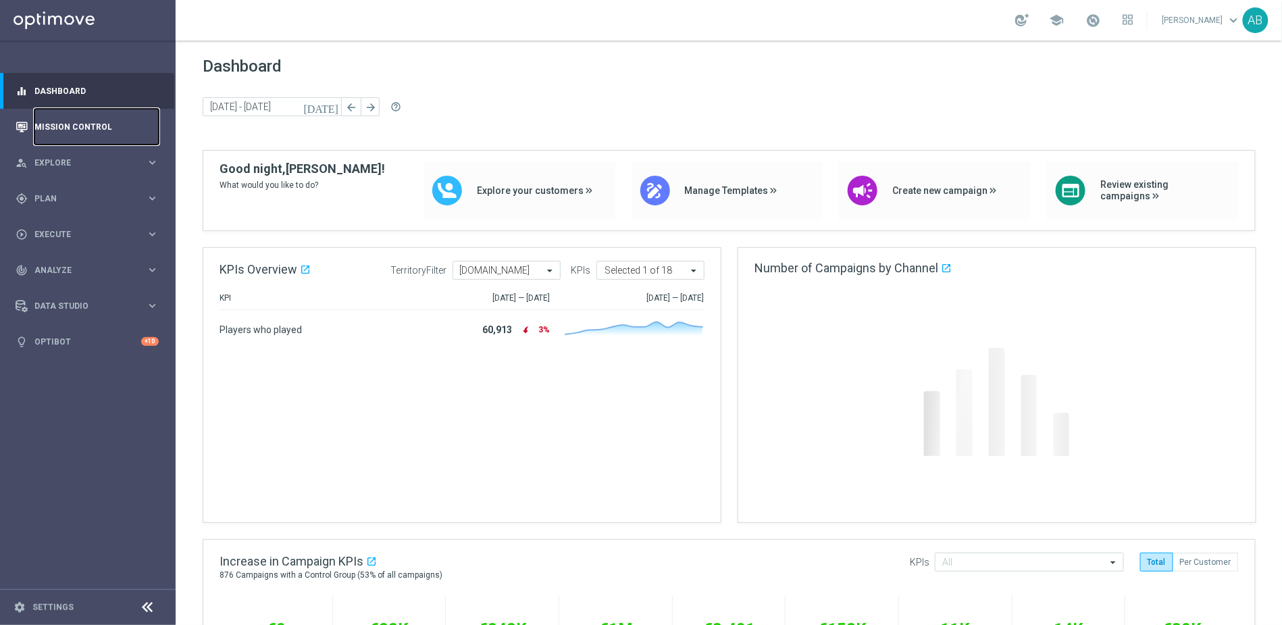
click at [97, 128] on link "Mission Control" at bounding box center [96, 127] width 124 height 36
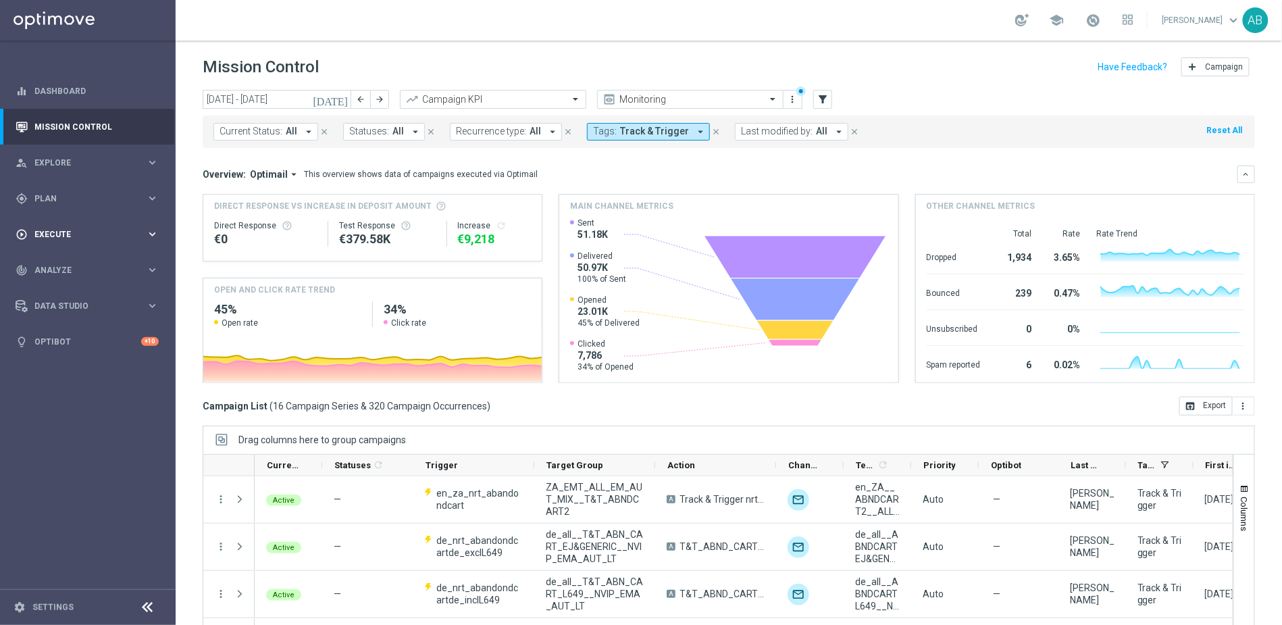
click at [78, 228] on div "play_circle_outline Execute" at bounding box center [81, 234] width 130 height 12
click at [68, 314] on div "track_changes Analyze" at bounding box center [81, 311] width 130 height 12
click at [76, 196] on span "Plan" at bounding box center [89, 199] width 111 height 8
click at [56, 270] on span "Templates" at bounding box center [84, 267] width 97 height 8
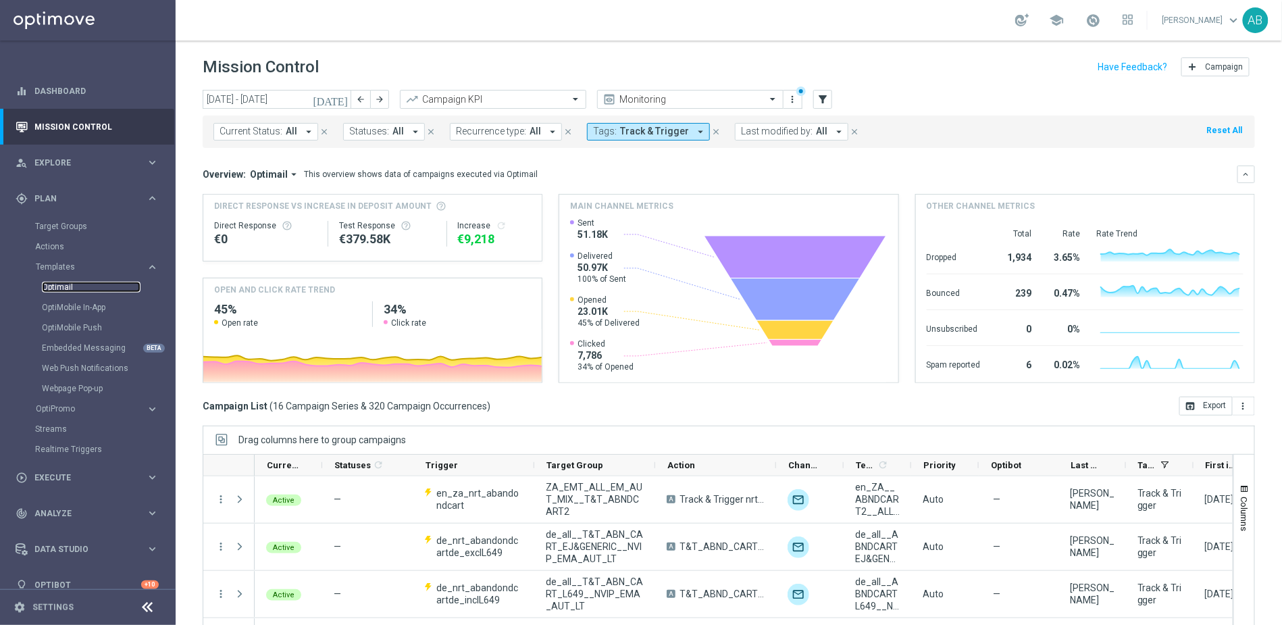
click at [71, 282] on link "Optimail" at bounding box center [91, 287] width 99 height 11
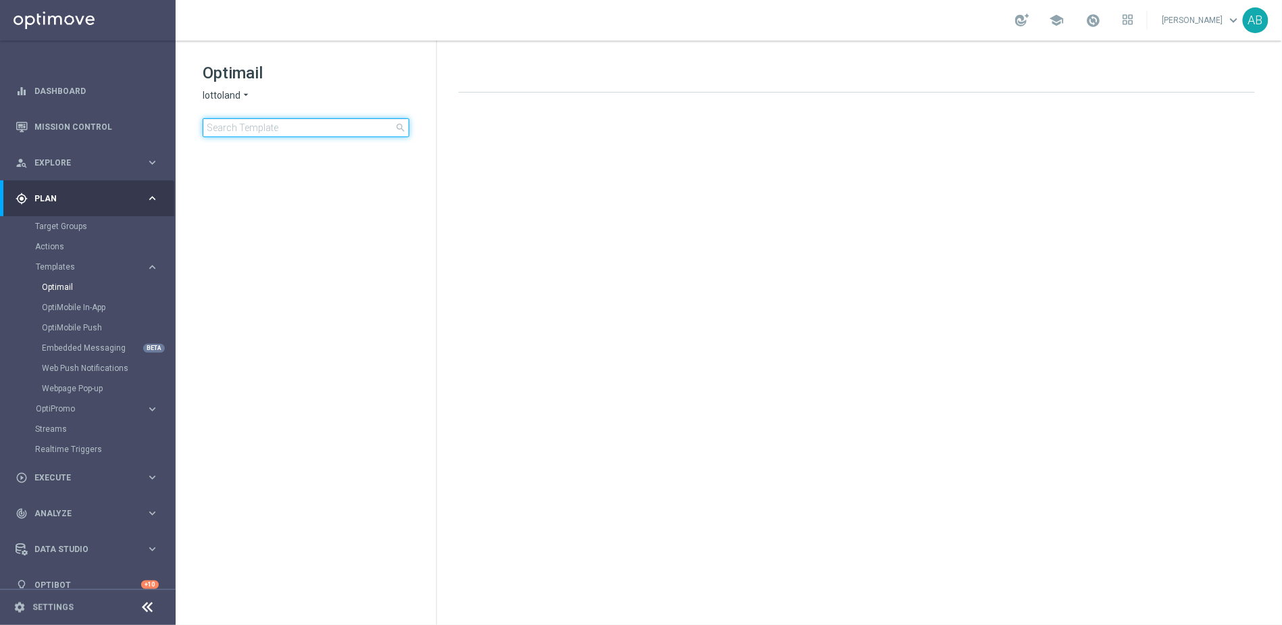
click at [286, 134] on input at bounding box center [306, 127] width 207 height 19
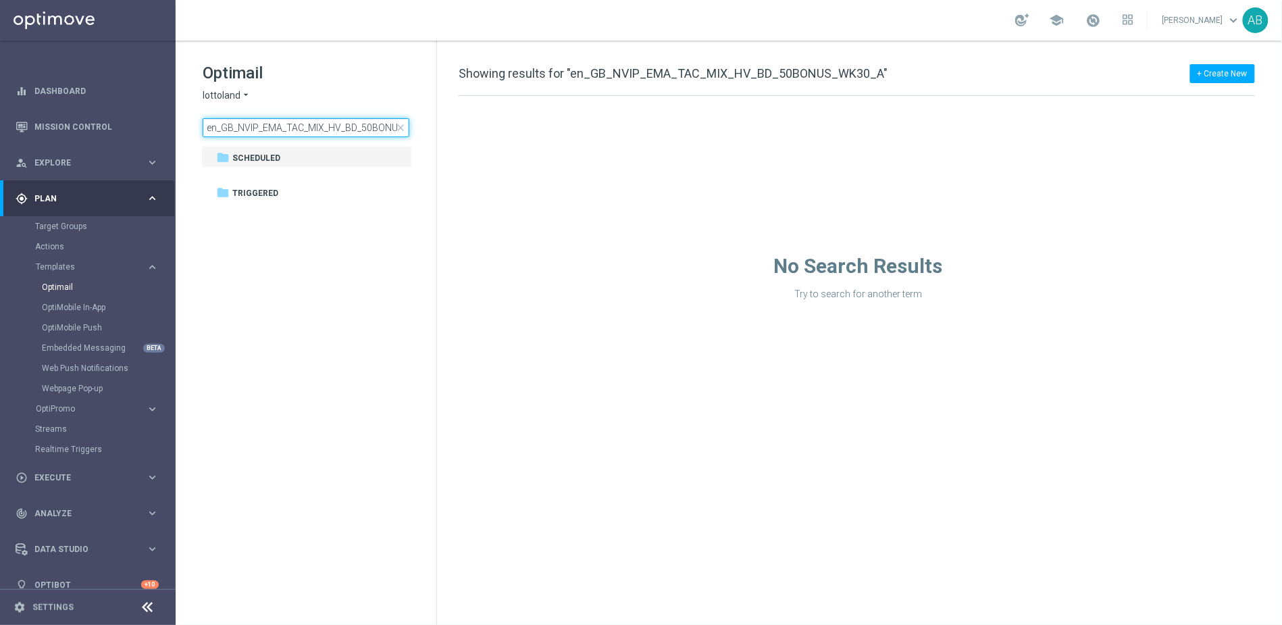
click at [346, 126] on input "en_GB_NVIP_EMA_TAC_MIX_HV_BD_50BONUS_WK30_A" at bounding box center [306, 127] width 207 height 19
type input "en_GB_NVIP_EMA_TAC_MIX_HV_"
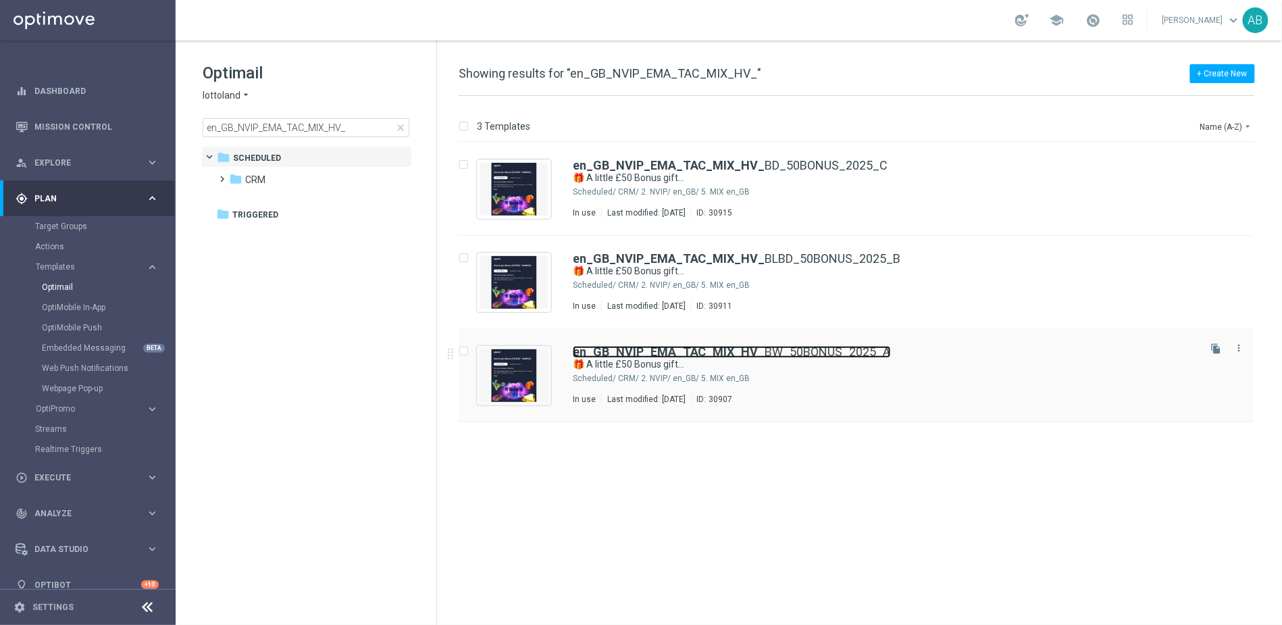
click at [651, 347] on b "en_GB_NVIP_EMA_TAC_MIX_HV_" at bounding box center [669, 351] width 193 height 14
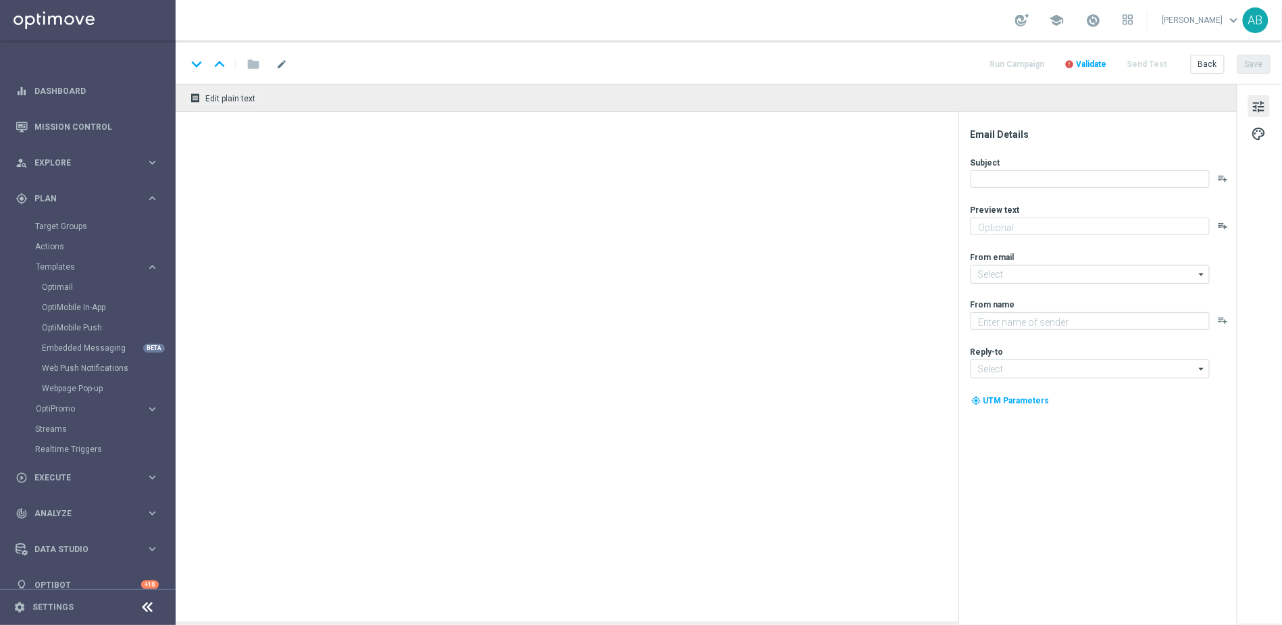
type textarea "Something from us - FREE!"
type input "[EMAIL_ADDRESS][DOMAIN_NAME]"
type textarea "Lottoland"
type input "[EMAIL_ADDRESS][DOMAIN_NAME]"
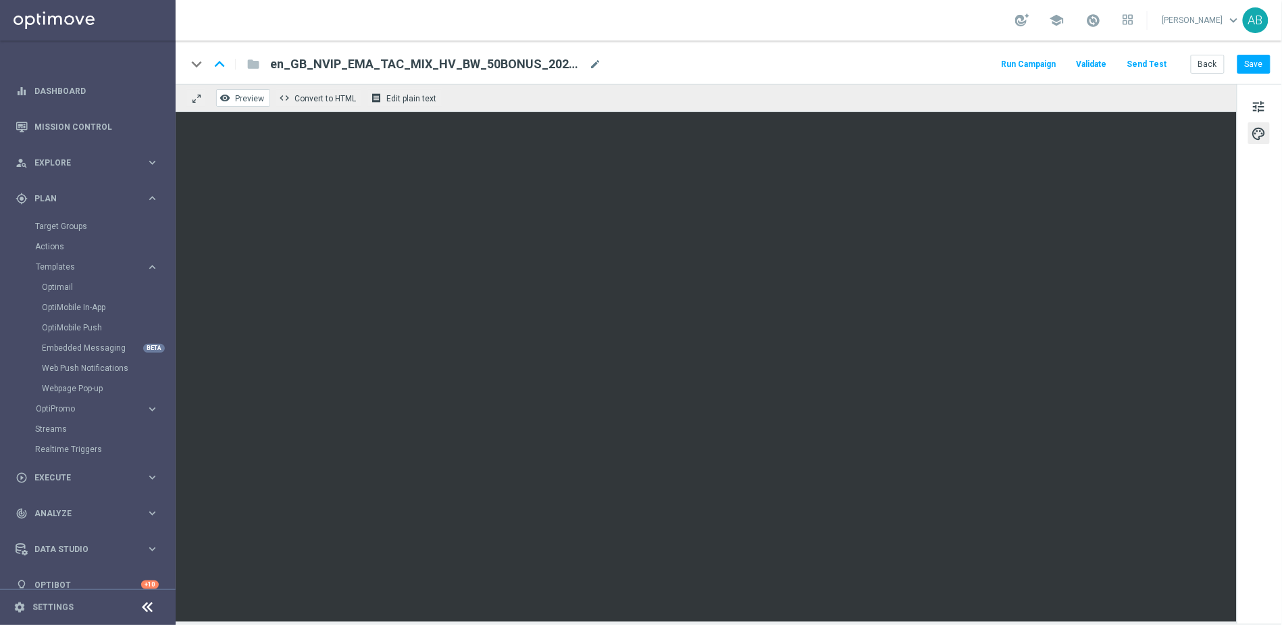
click at [265, 89] on button "remove_red_eye Preview" at bounding box center [243, 98] width 54 height 18
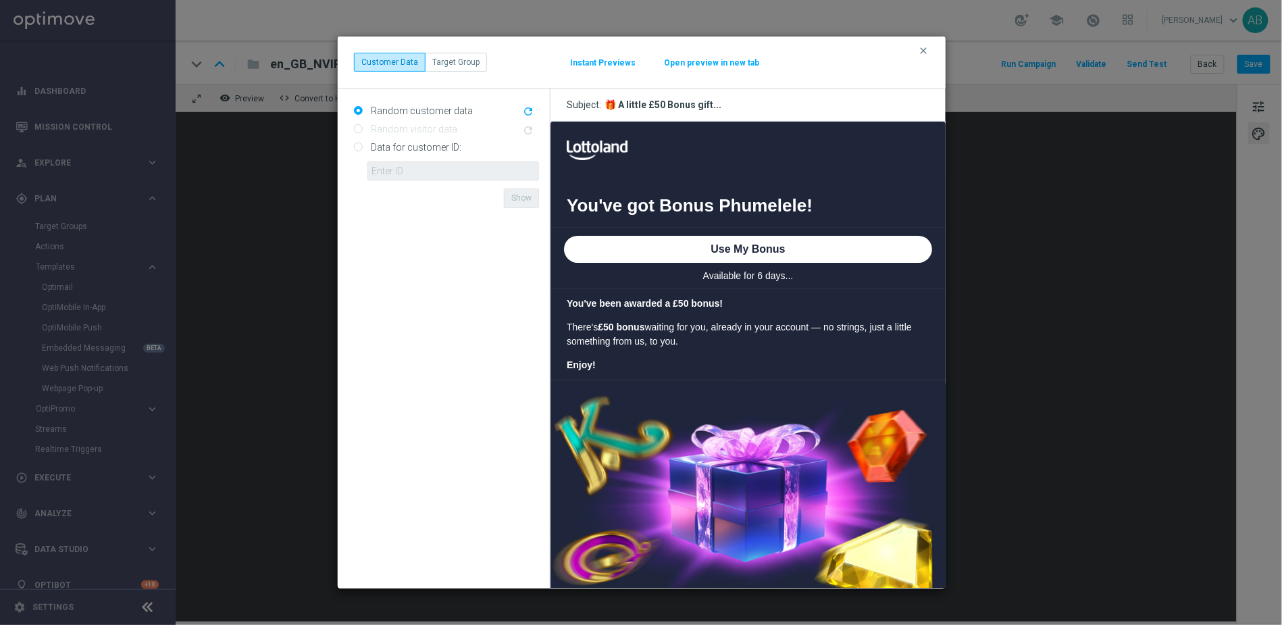
click at [610, 60] on button "Instant Previews" at bounding box center [602, 62] width 67 height 11
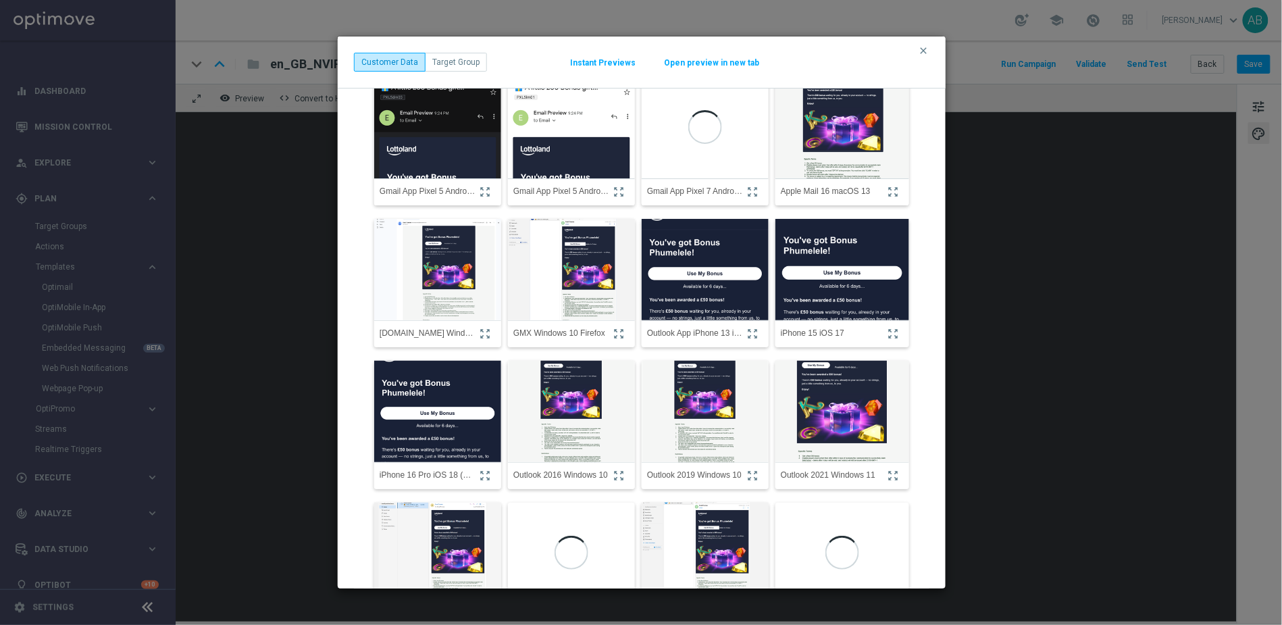
scroll to position [84, 0]
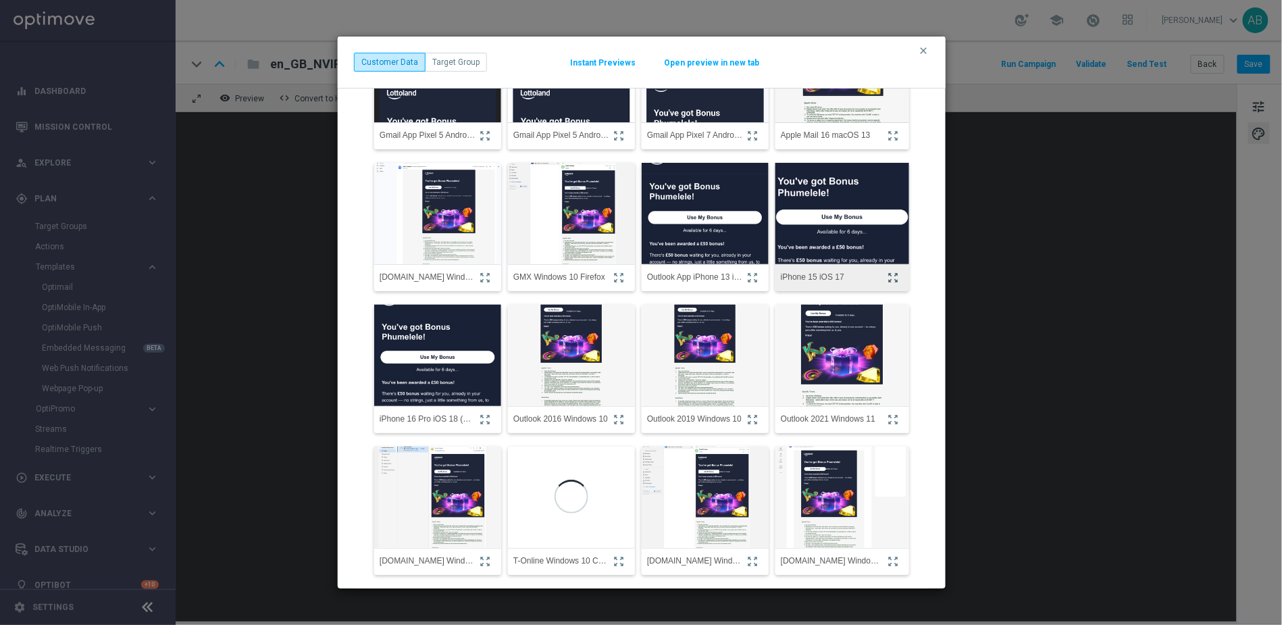
click at [895, 278] on icon "zoom_out_map" at bounding box center [893, 278] width 12 height 12
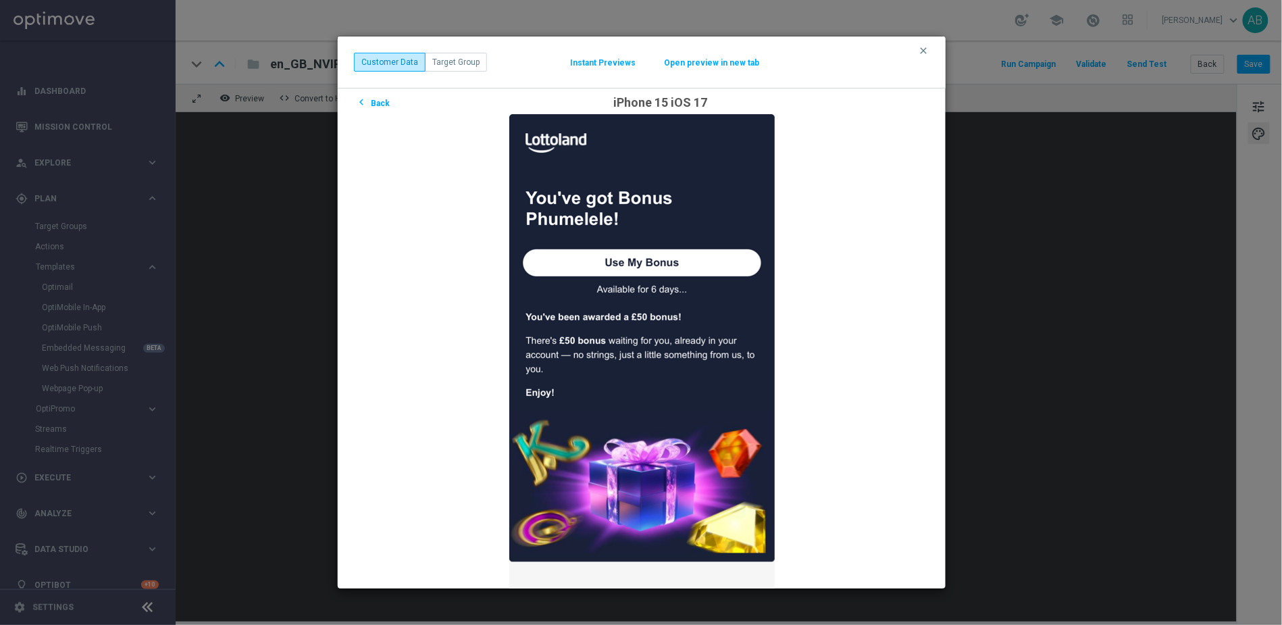
scroll to position [11, 0]
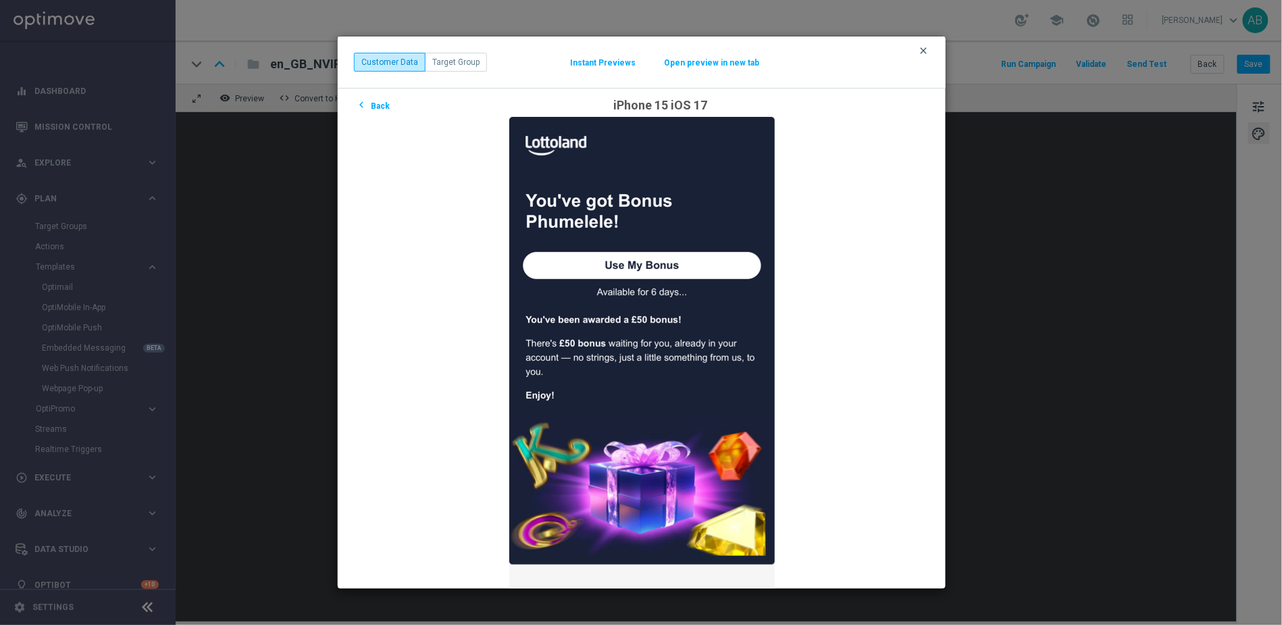
click at [921, 48] on icon "clear" at bounding box center [923, 50] width 11 height 11
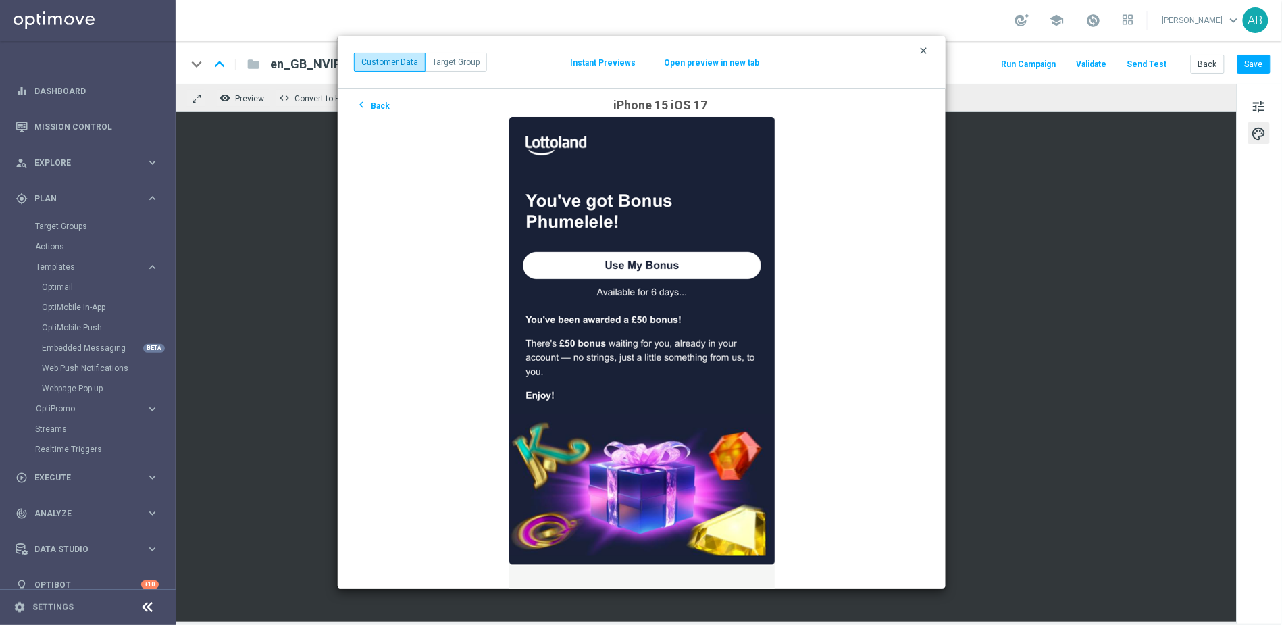
click at [925, 49] on div "keyboard_arrow_down keyboard_arrow_up folder en_GB_NVIP_EMA_TAC_MIX_HV_BW_50BON…" at bounding box center [729, 62] width 1106 height 43
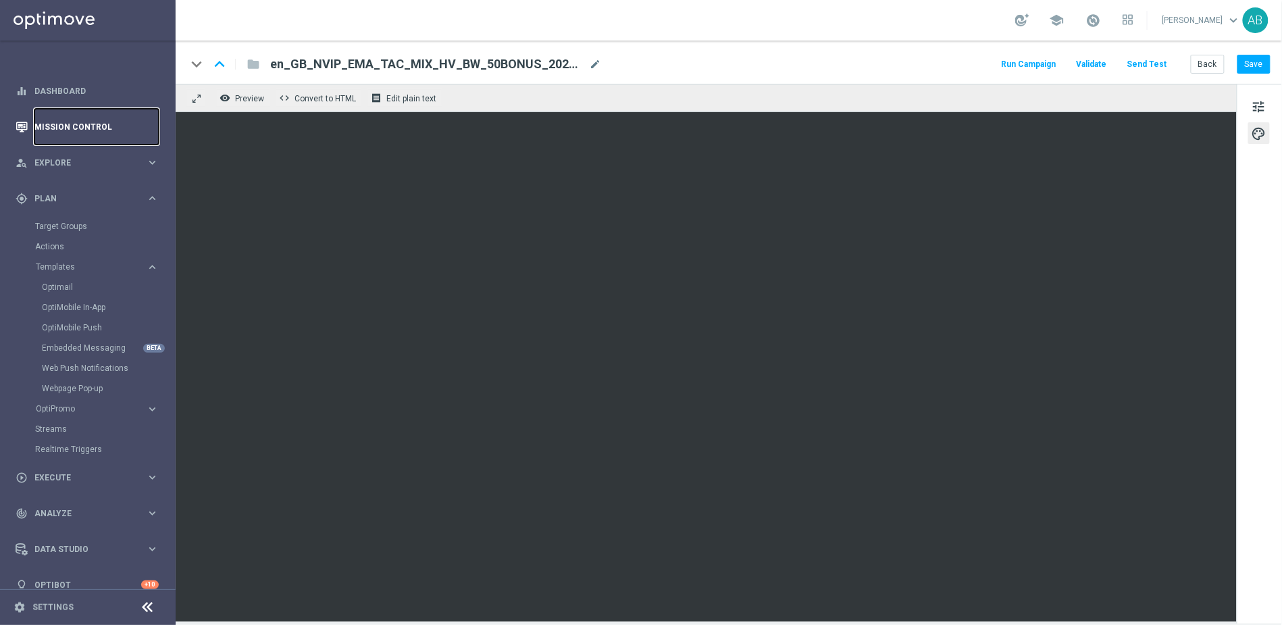
click at [79, 124] on link "Mission Control" at bounding box center [96, 127] width 124 height 36
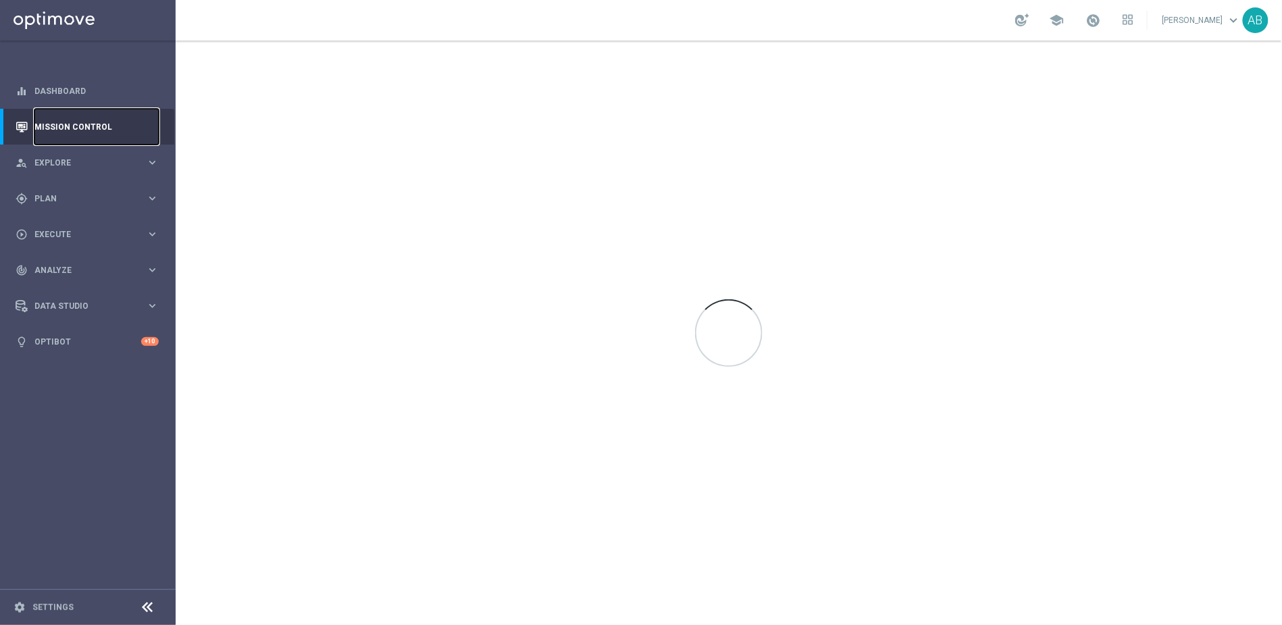
click at [15, 122] on button "Mission Control" at bounding box center [87, 127] width 145 height 11
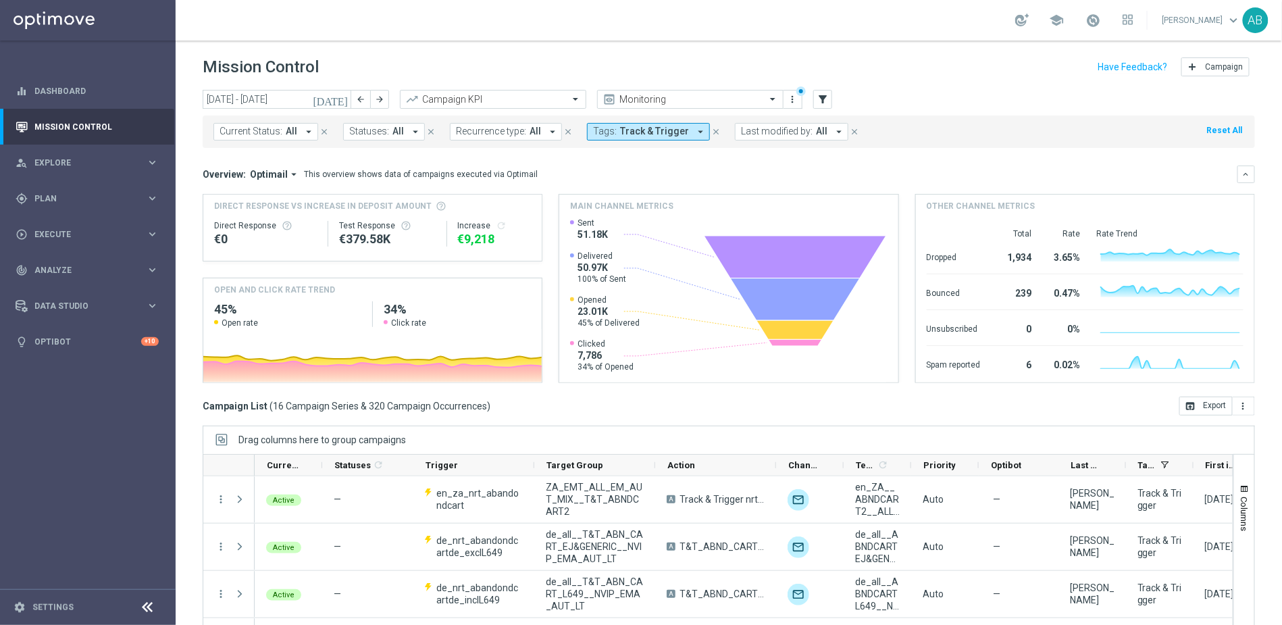
click at [711, 134] on icon "close" at bounding box center [715, 131] width 9 height 9
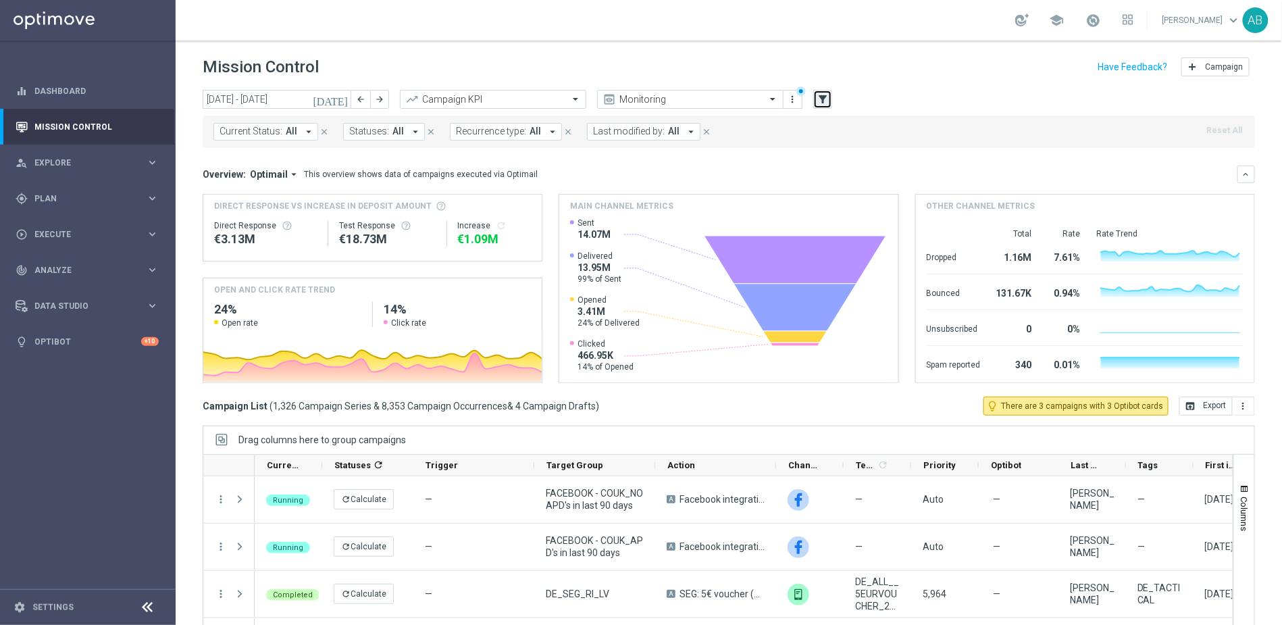
click at [823, 101] on icon "filter_alt" at bounding box center [823, 99] width 12 height 12
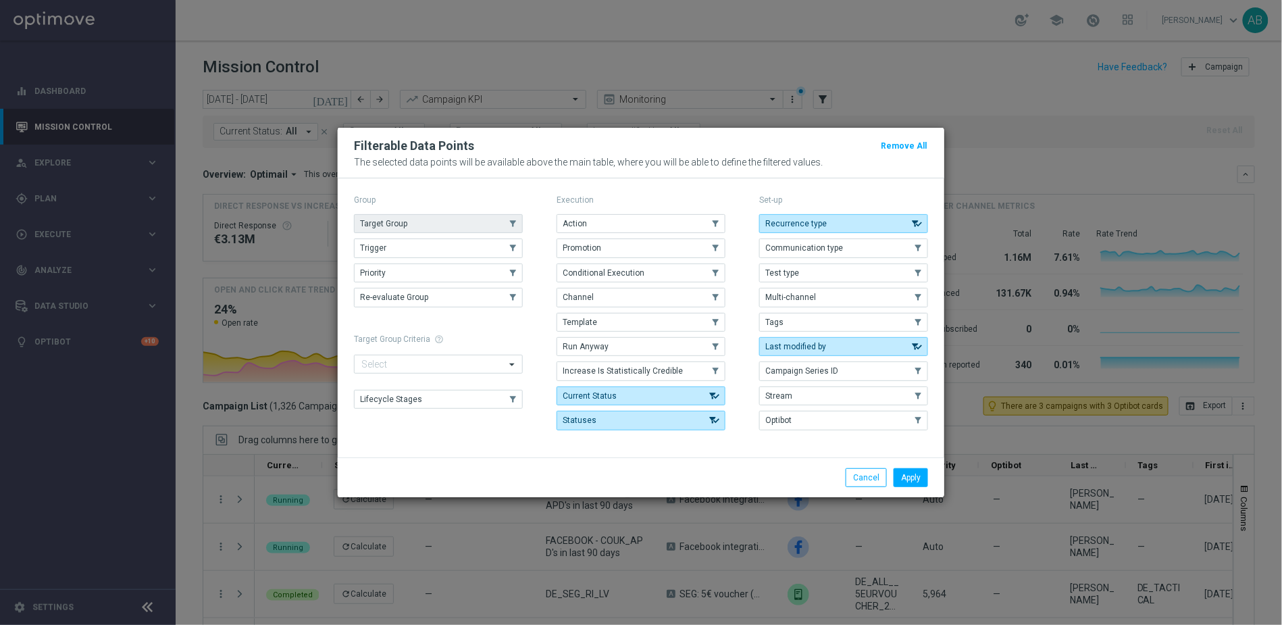
click at [456, 215] on button "Target Group" at bounding box center [438, 223] width 169 height 19
click at [908, 473] on button "Apply" at bounding box center [911, 477] width 34 height 19
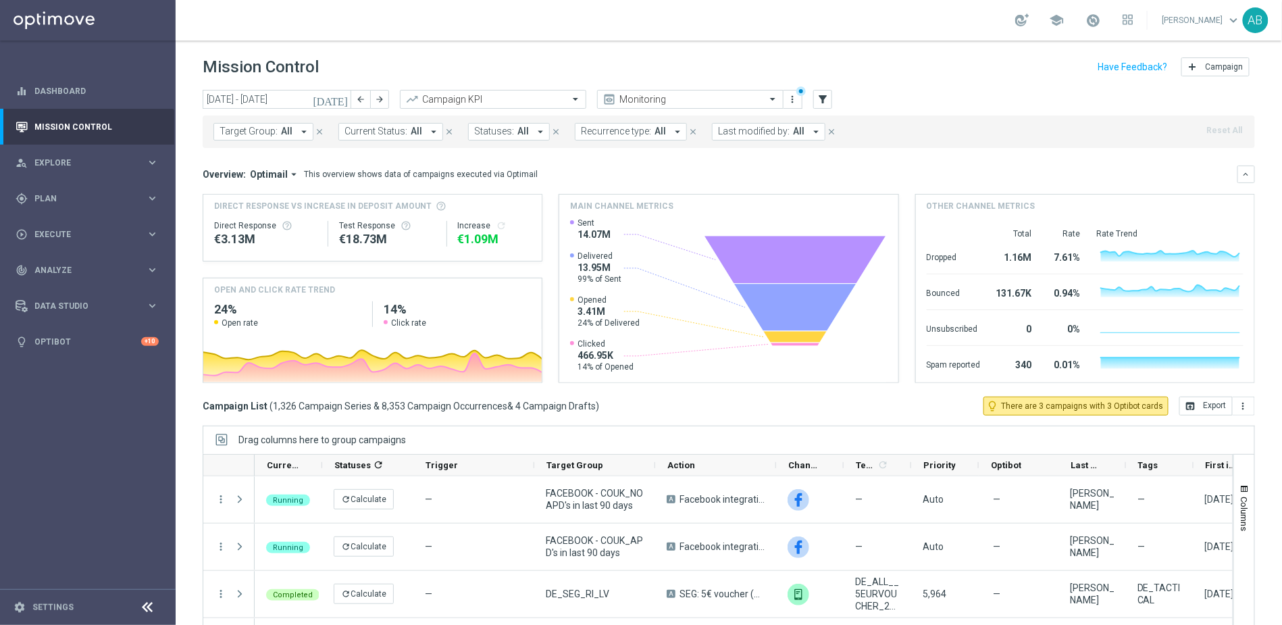
click at [304, 133] on icon "arrow_drop_down" at bounding box center [304, 132] width 12 height 12
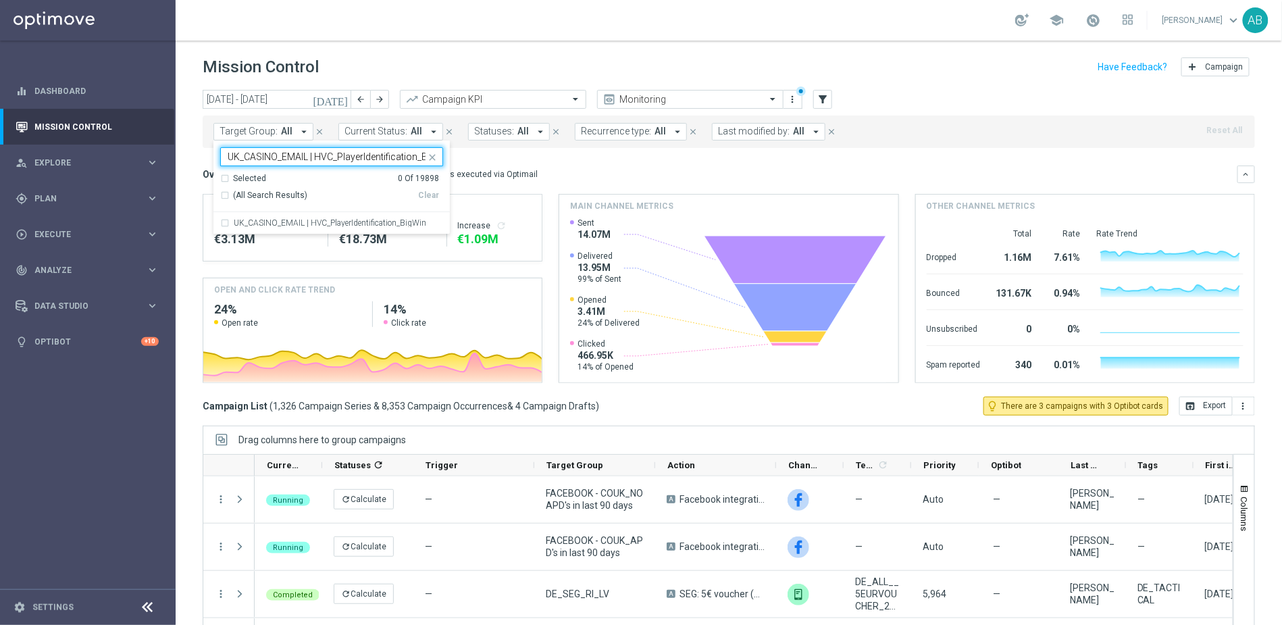
scroll to position [0, 24]
click at [272, 217] on div "UK_CASINO_EMAIL | HVC_PlayerIdentification_BigWin" at bounding box center [331, 223] width 223 height 22
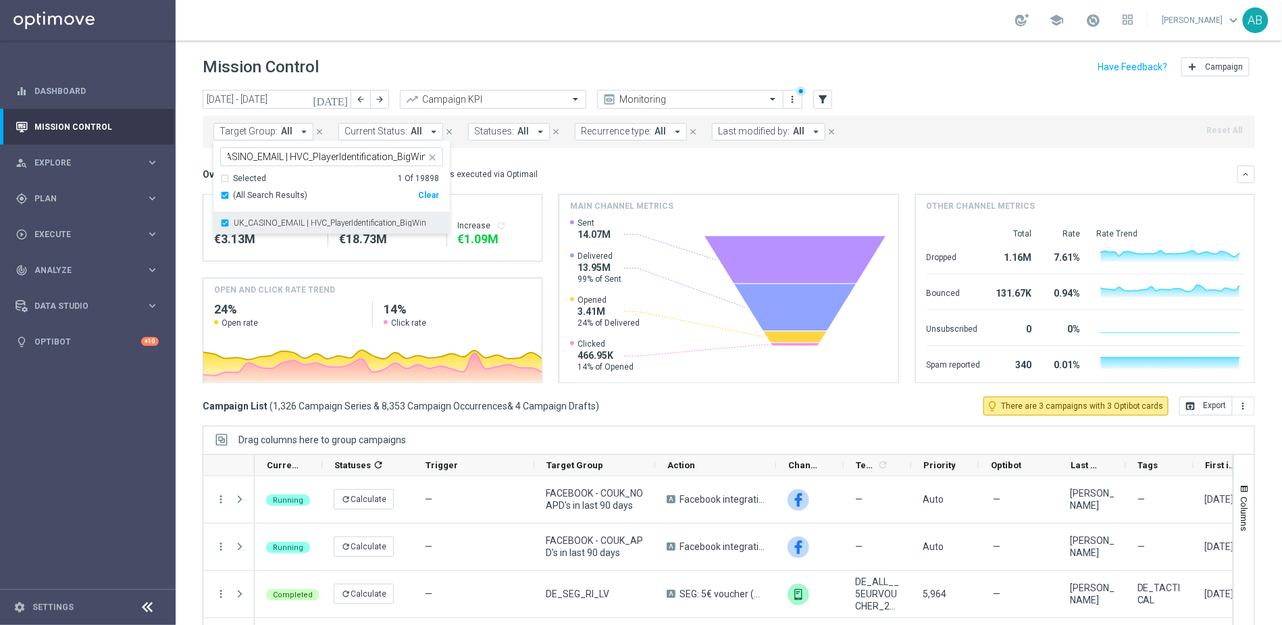
scroll to position [0, 0]
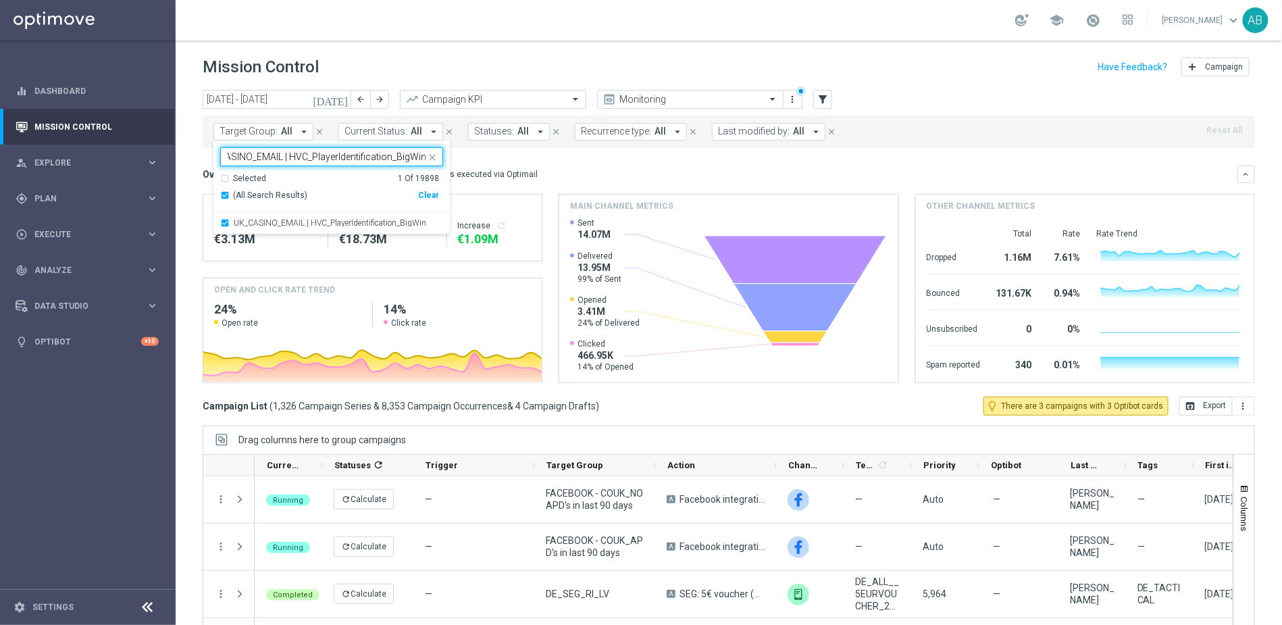
click at [281, 151] on input "UK_CASINO_EMAIL | HVC_PlayerIdentification_BigWin" at bounding box center [327, 156] width 198 height 11
paste input "Loss_BigDeps"
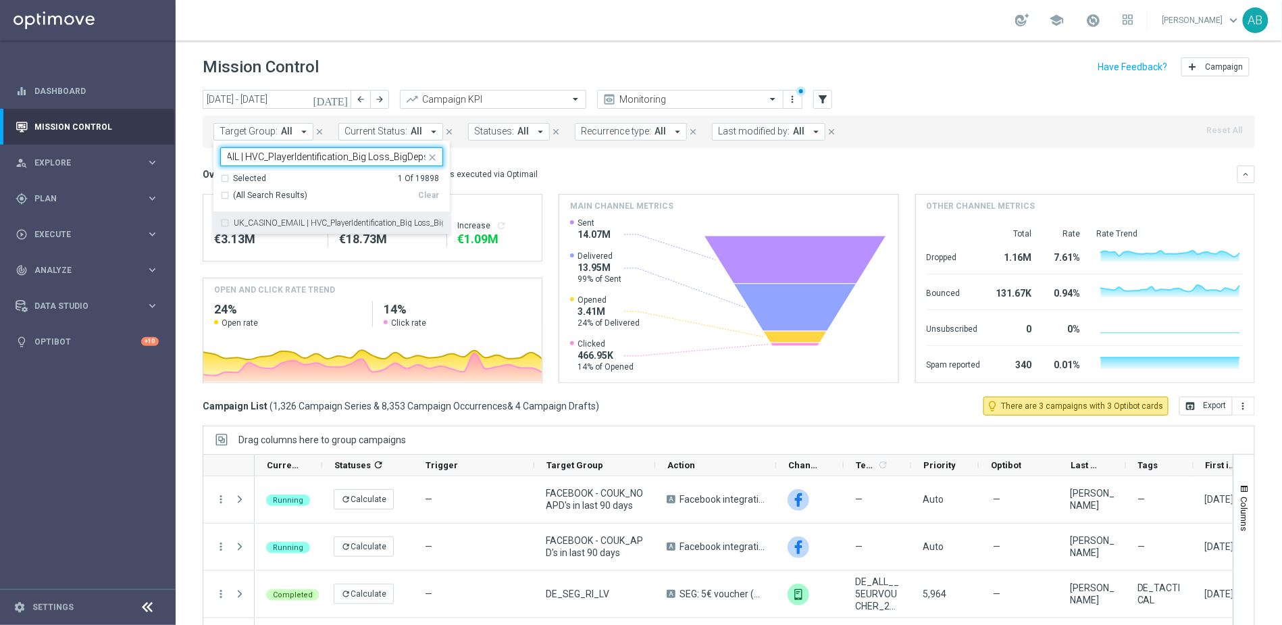
click at [251, 219] on div "UK_CASINO_EMAIL | HVC_PlayerIdentification_Big Loss_BigDeps" at bounding box center [331, 223] width 223 height 22
click at [301, 155] on input "UK_CASINO_EMAIL | HVC_PlayerIdentification_Big Loss_BigDeps" at bounding box center [327, 156] width 198 height 11
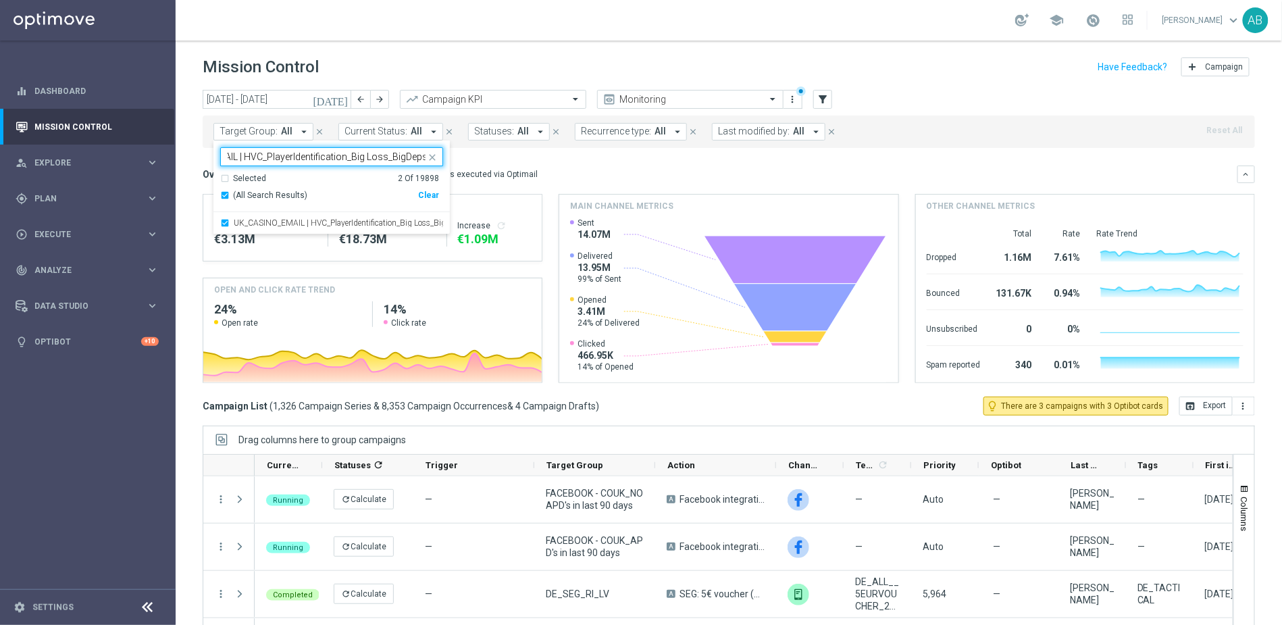
paste input "Drop"
click at [259, 226] on label "UK_CASINO_EMAIL | HVC_PlayerIdentification_BigDrop" at bounding box center [331, 223] width 195 height 8
type input "UK_CASINO_EMAIL | HVC_PlayerIdentification_BigDrop"
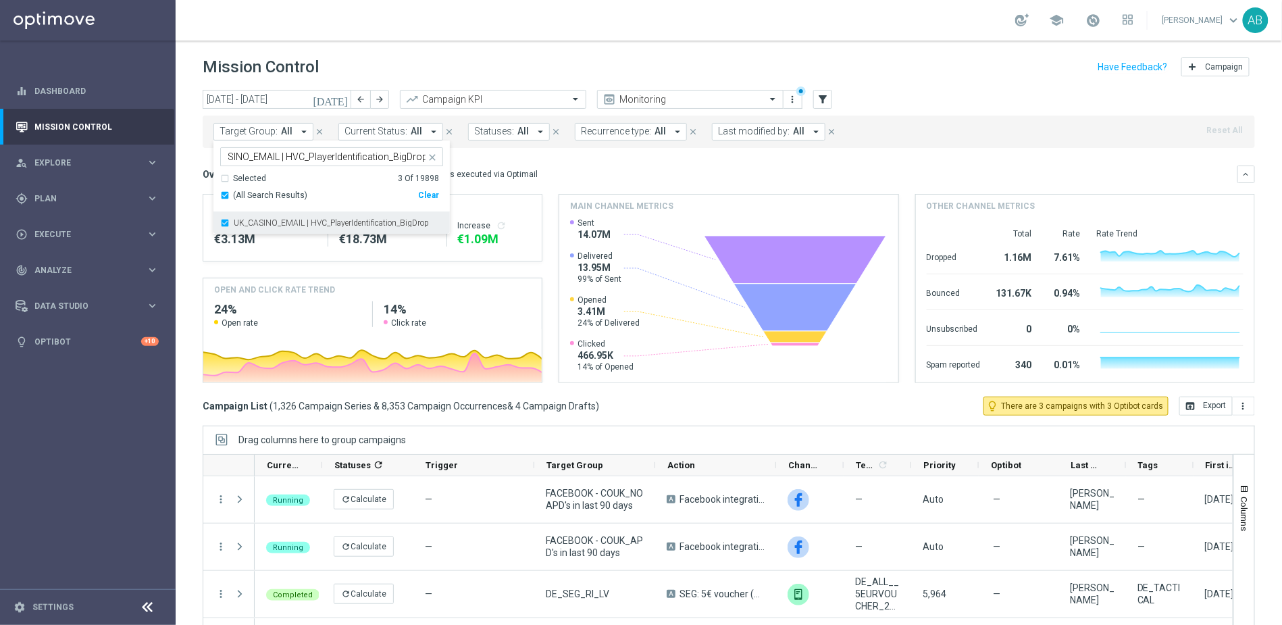
scroll to position [0, 0]
click at [494, 66] on div "Mission Control add Campaign" at bounding box center [729, 67] width 1052 height 26
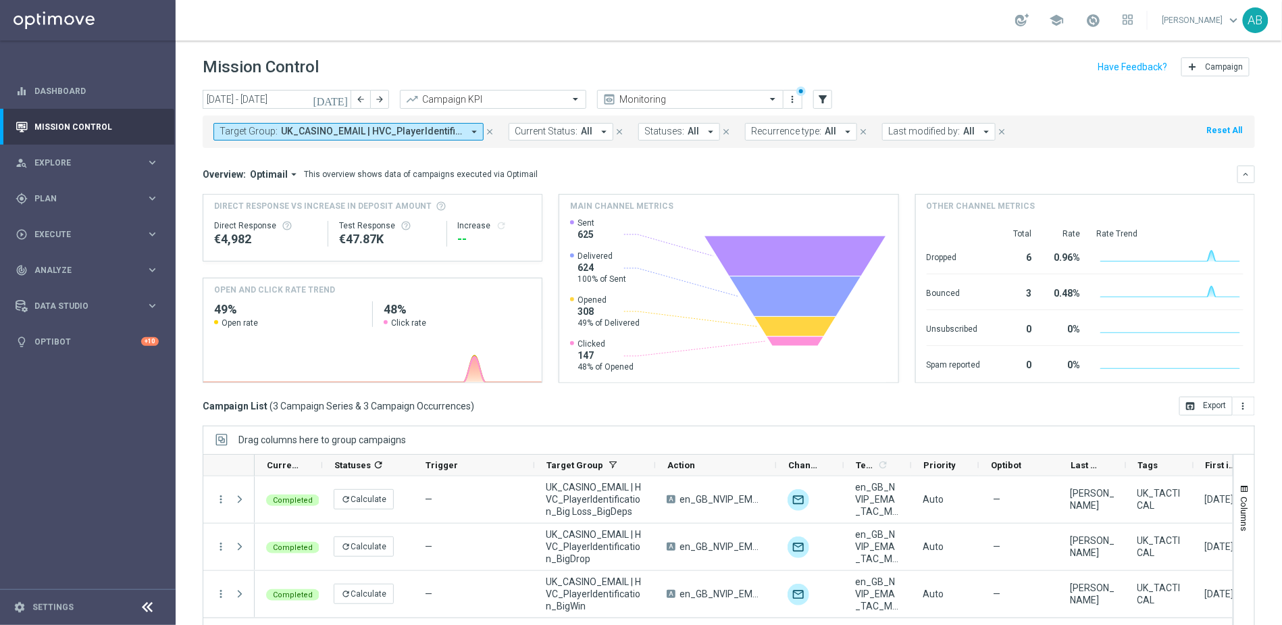
click at [259, 170] on span "Optimail" at bounding box center [269, 174] width 38 height 12
click at [256, 194] on div "Analysis" at bounding box center [256, 195] width 32 height 12
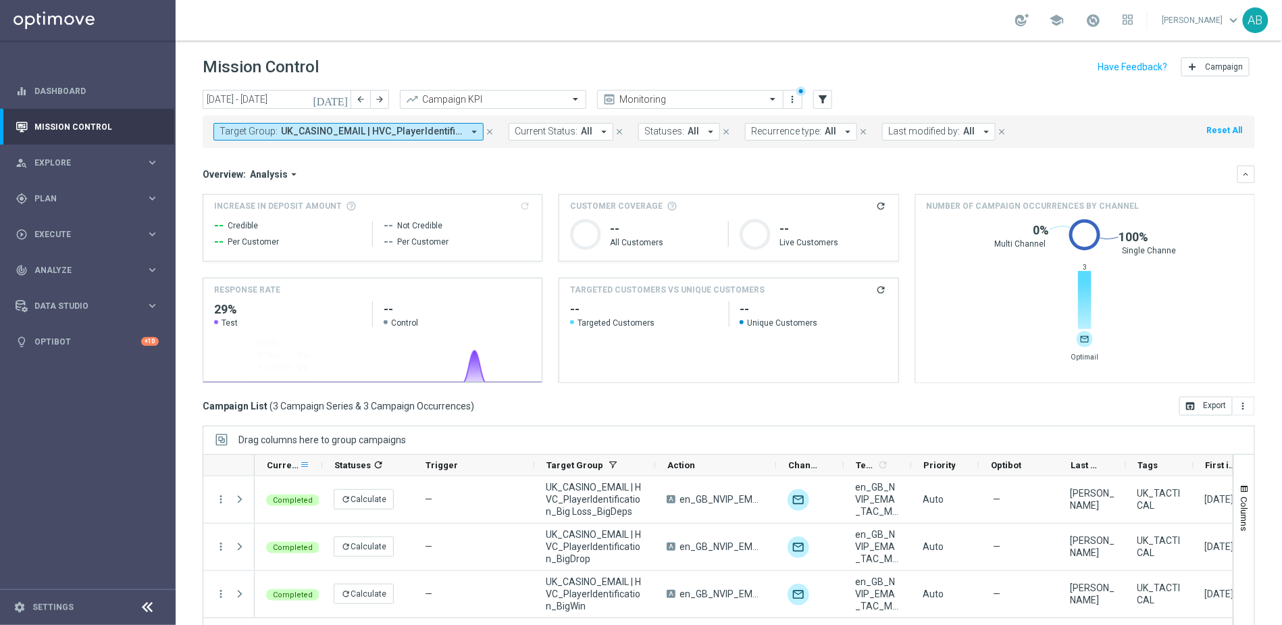
scroll to position [51, 0]
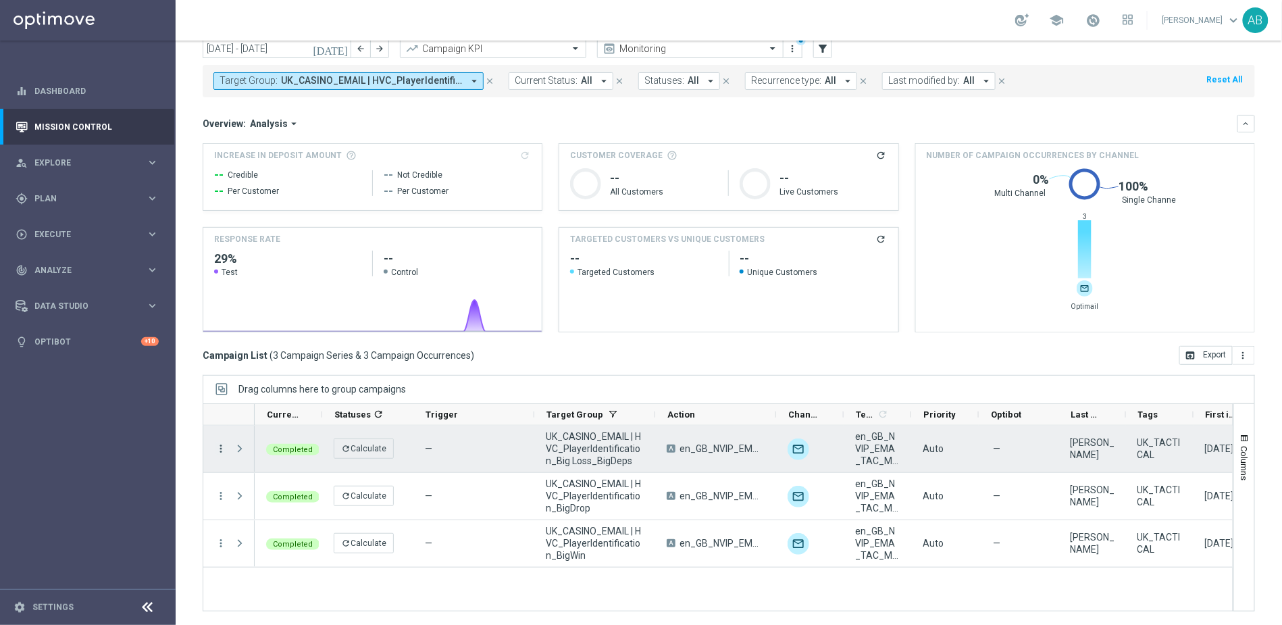
click at [220, 453] on icon "more_vert" at bounding box center [221, 448] width 12 height 12
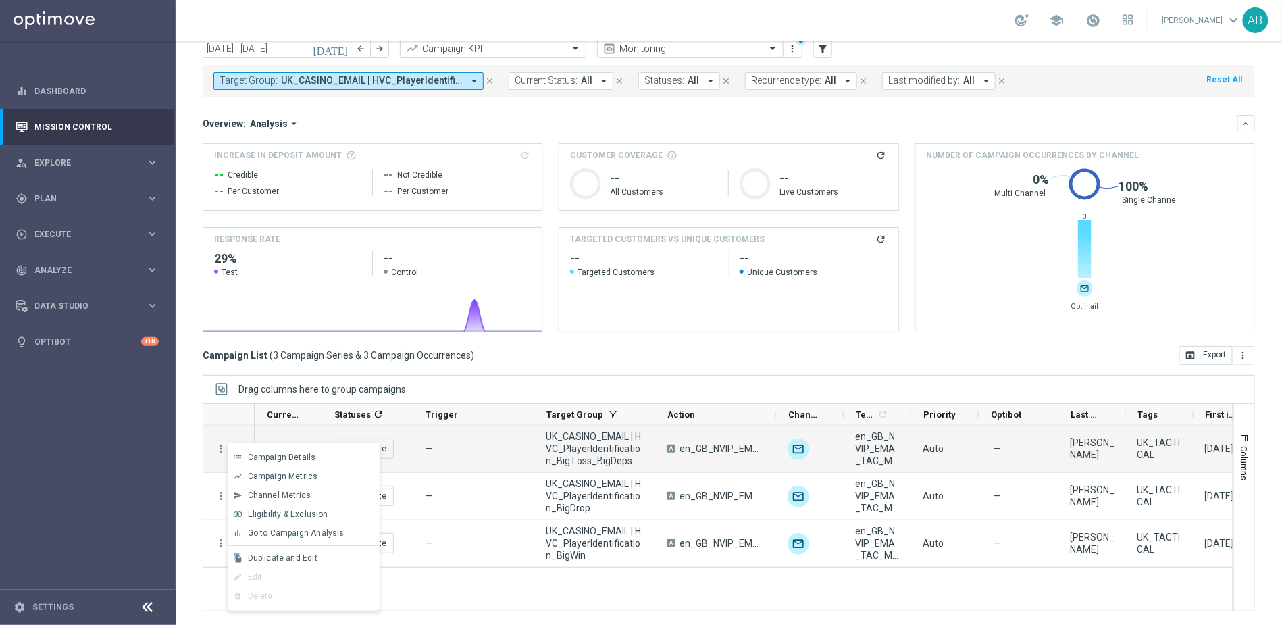
click at [555, 602] on div "Completed refresh Calculate — UK_CASINO_EMAIL | HVC_PlayerIdentification_Big Lo…" at bounding box center [744, 518] width 978 height 185
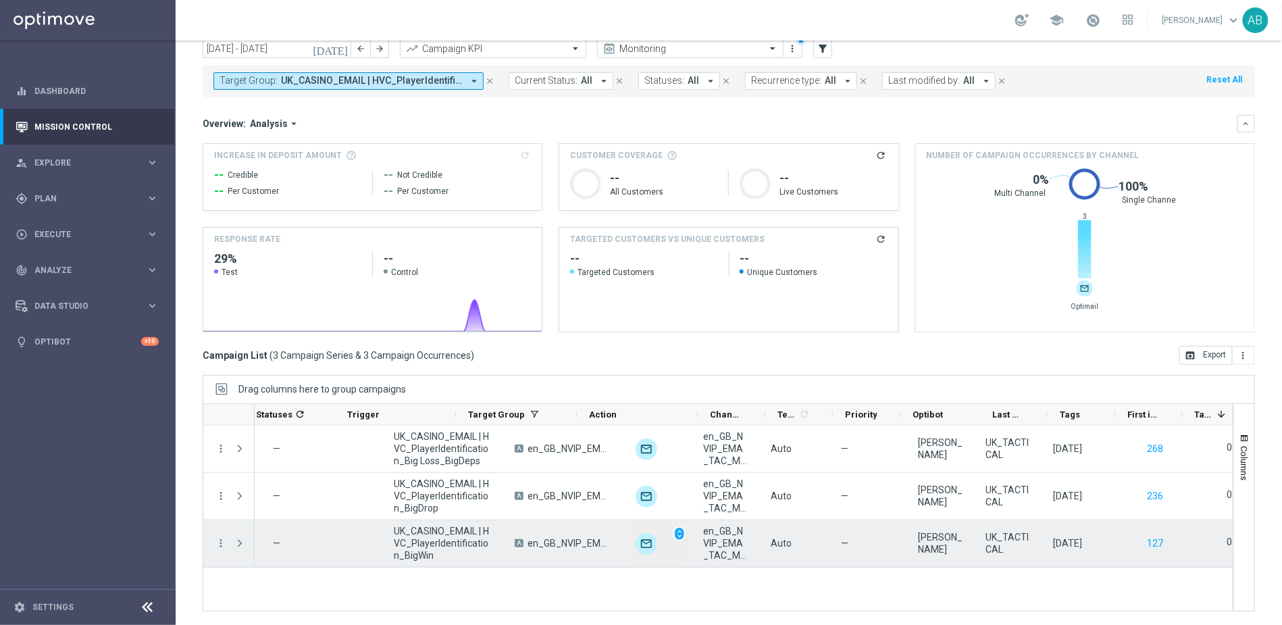
scroll to position [0, 0]
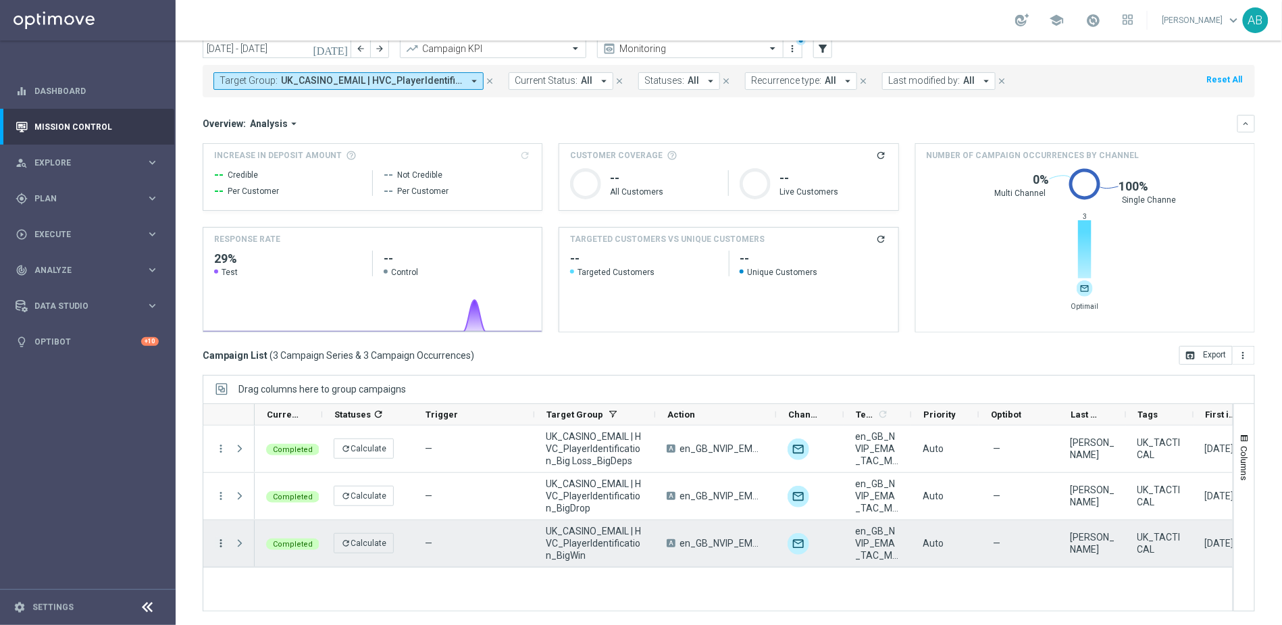
click at [220, 546] on icon "more_vert" at bounding box center [221, 543] width 12 height 12
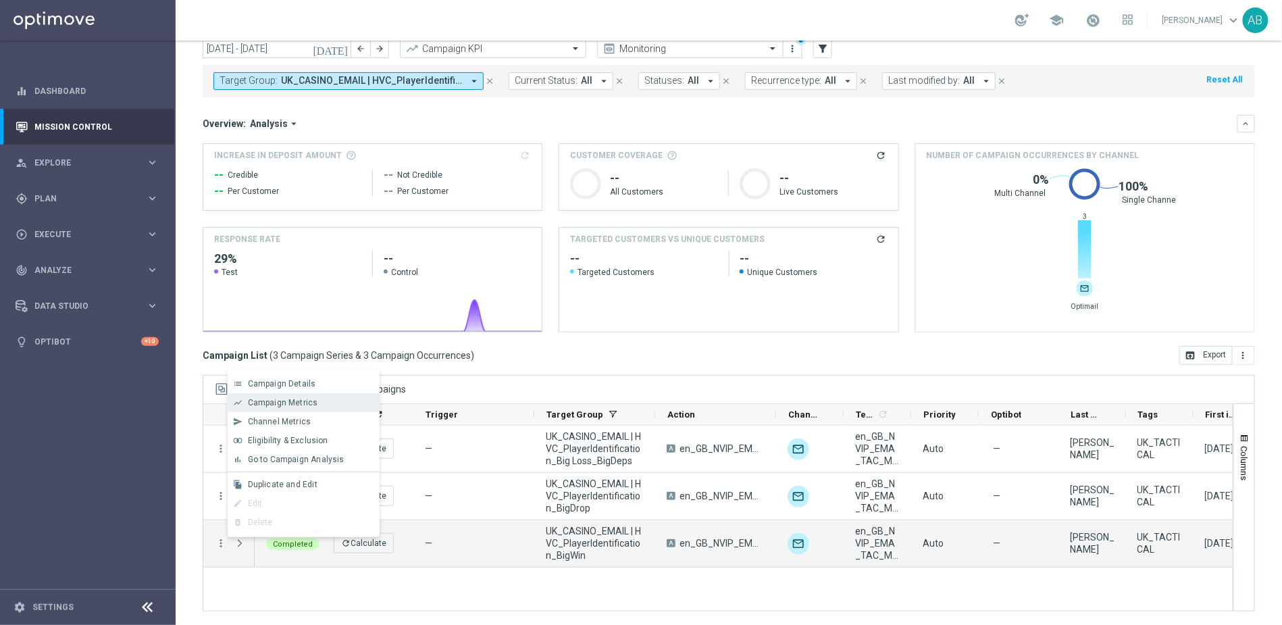
click at [302, 395] on div "show_chart Campaign Metrics" at bounding box center [304, 402] width 152 height 19
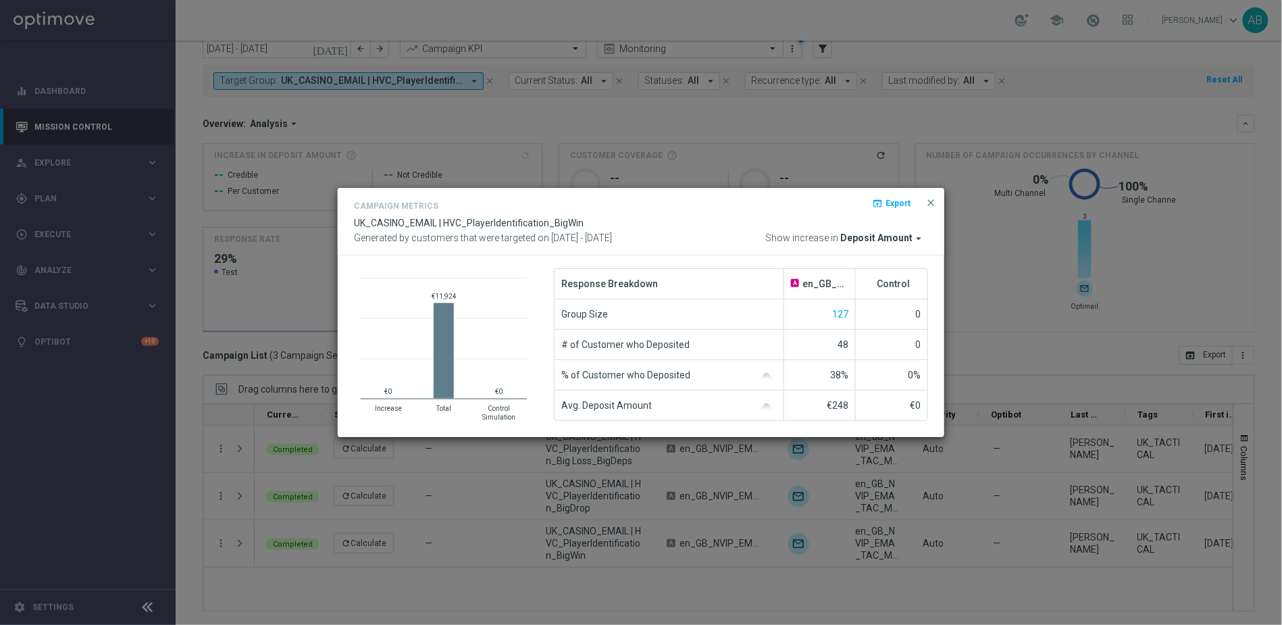
drag, startPoint x: 804, startPoint y: 409, endPoint x: 863, endPoint y: 409, distance: 58.8
click at [863, 409] on li "Avg. Deposit Amount €248 €0" at bounding box center [741, 405] width 373 height 30
click at [882, 234] on span "Deposit Amount" at bounding box center [876, 238] width 72 height 12
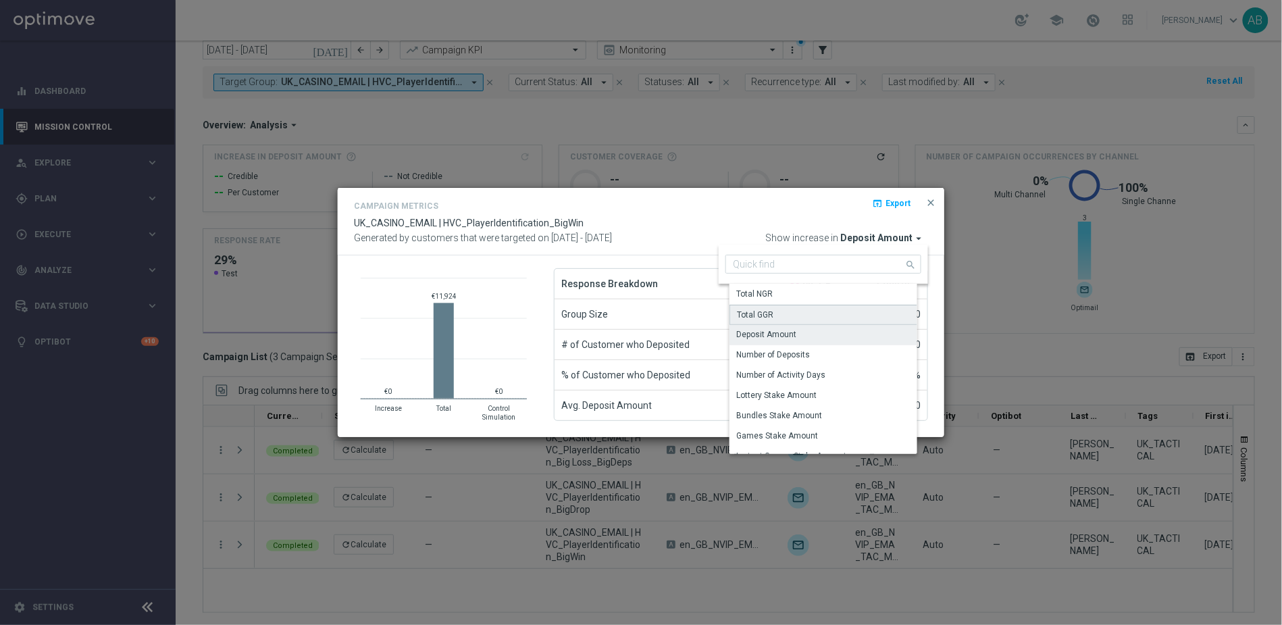
click at [762, 305] on div "Total GGR" at bounding box center [828, 315] width 198 height 20
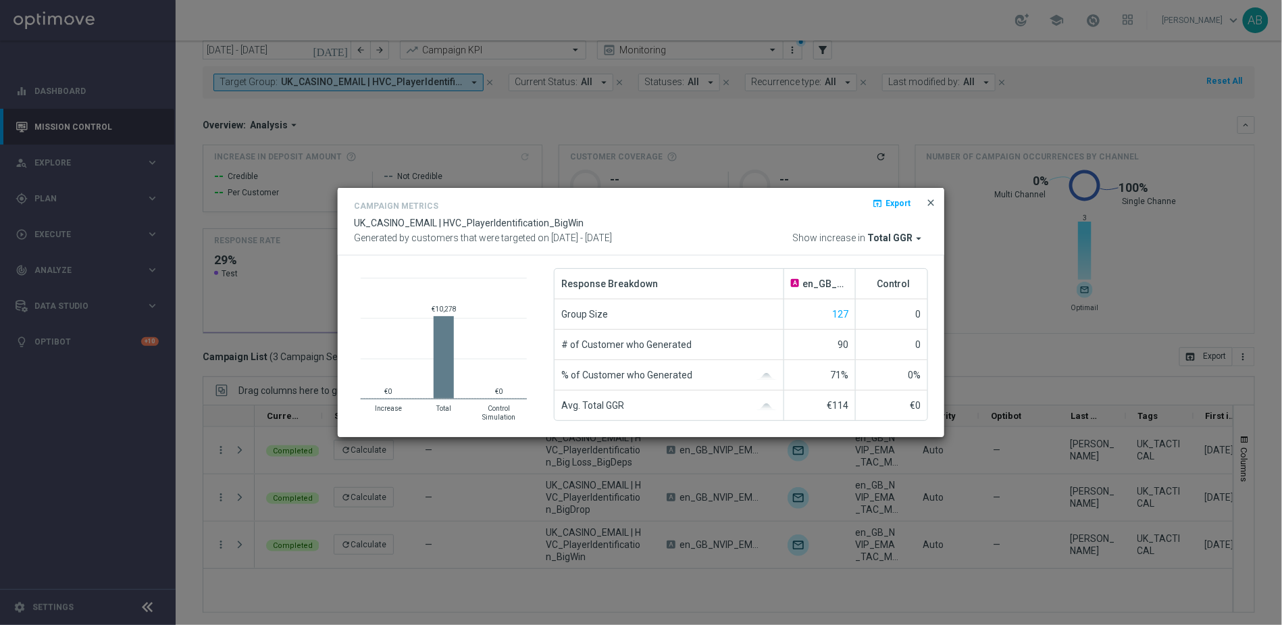
click at [929, 201] on span "close" at bounding box center [930, 202] width 11 height 11
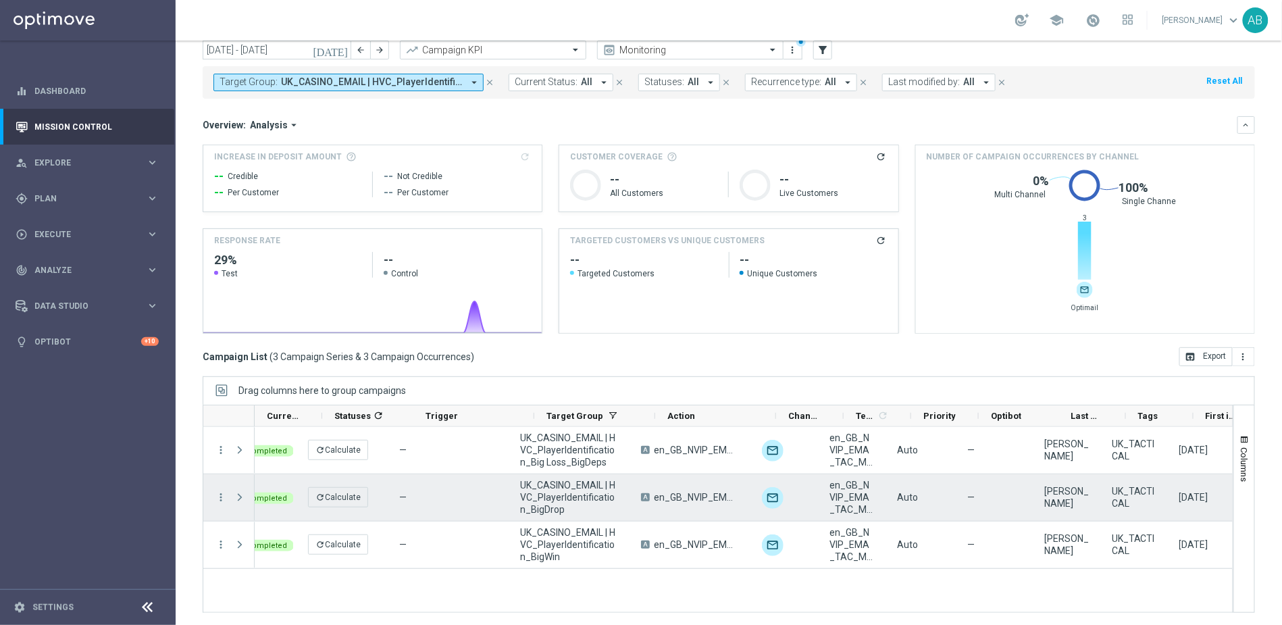
scroll to position [0, 0]
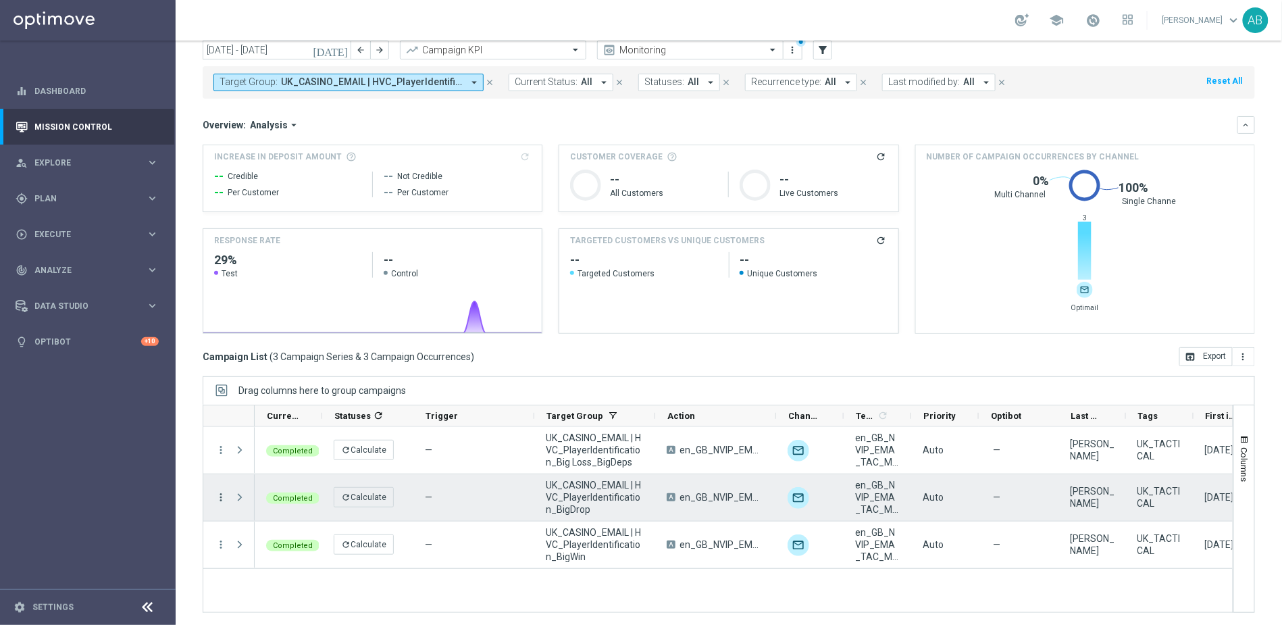
click at [226, 494] on icon "more_vert" at bounding box center [221, 497] width 12 height 12
click at [320, 354] on div "Campaign Metrics" at bounding box center [311, 356] width 126 height 9
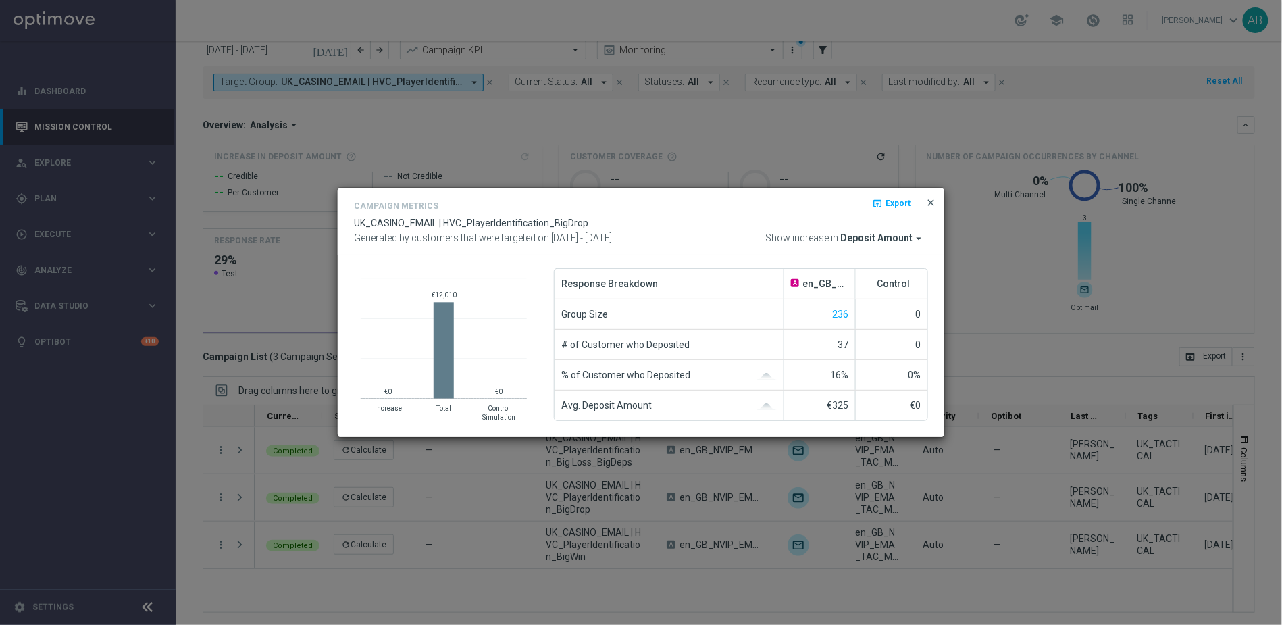
click at [931, 203] on span "close" at bounding box center [930, 202] width 11 height 11
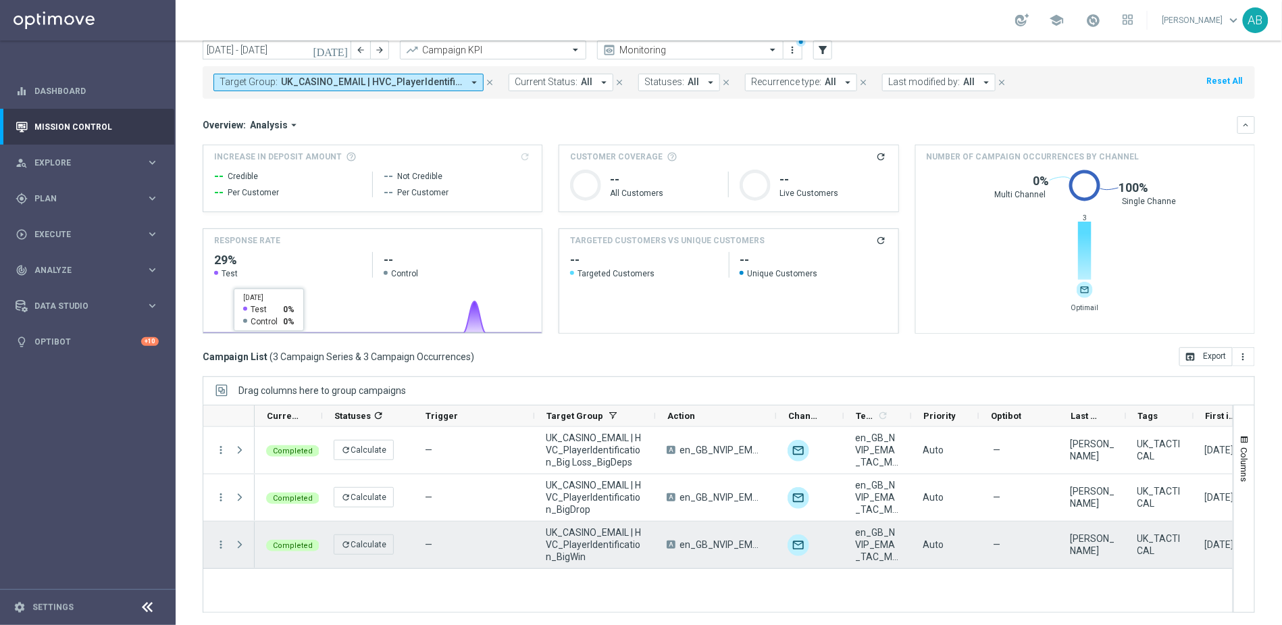
click at [220, 554] on div "more_vert" at bounding box center [215, 544] width 24 height 47
click at [226, 539] on icon "more_vert" at bounding box center [221, 544] width 12 height 12
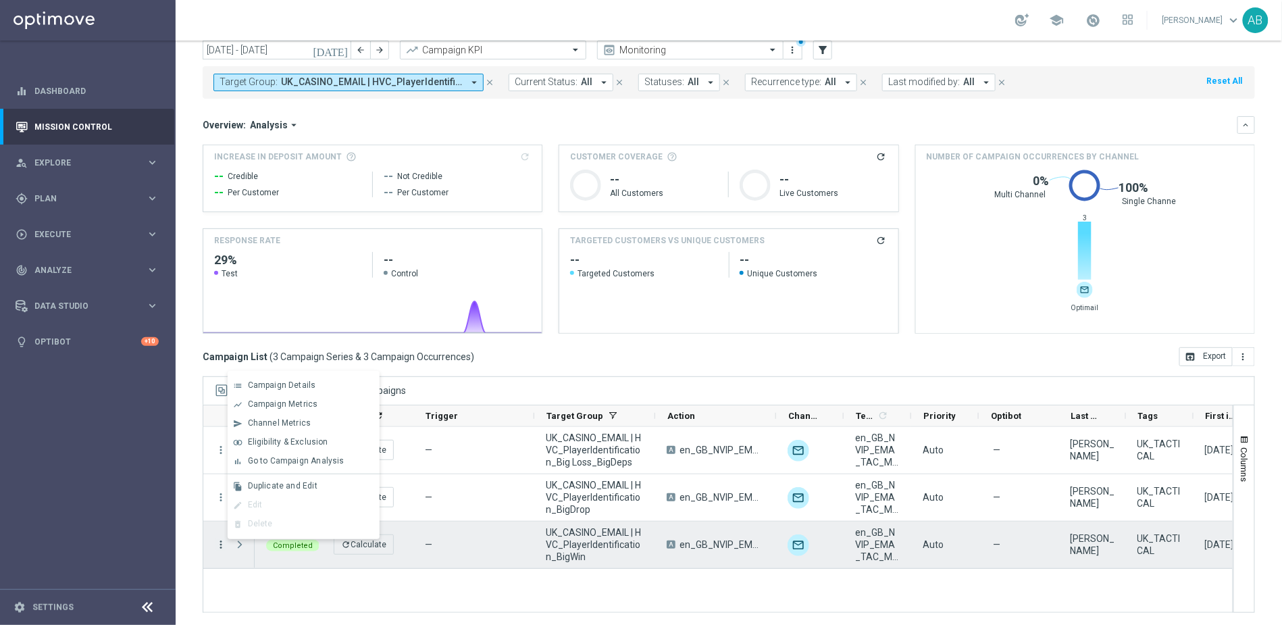
click at [226, 539] on icon "more_vert" at bounding box center [221, 544] width 12 height 12
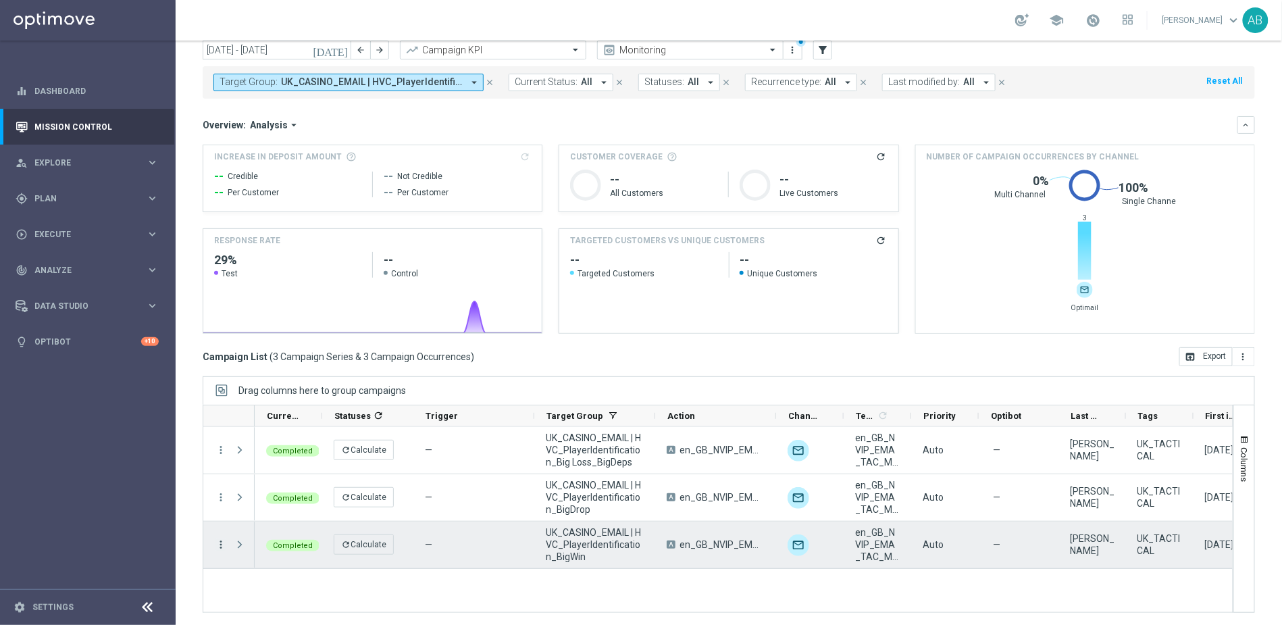
click at [222, 546] on icon "more_vert" at bounding box center [221, 544] width 12 height 12
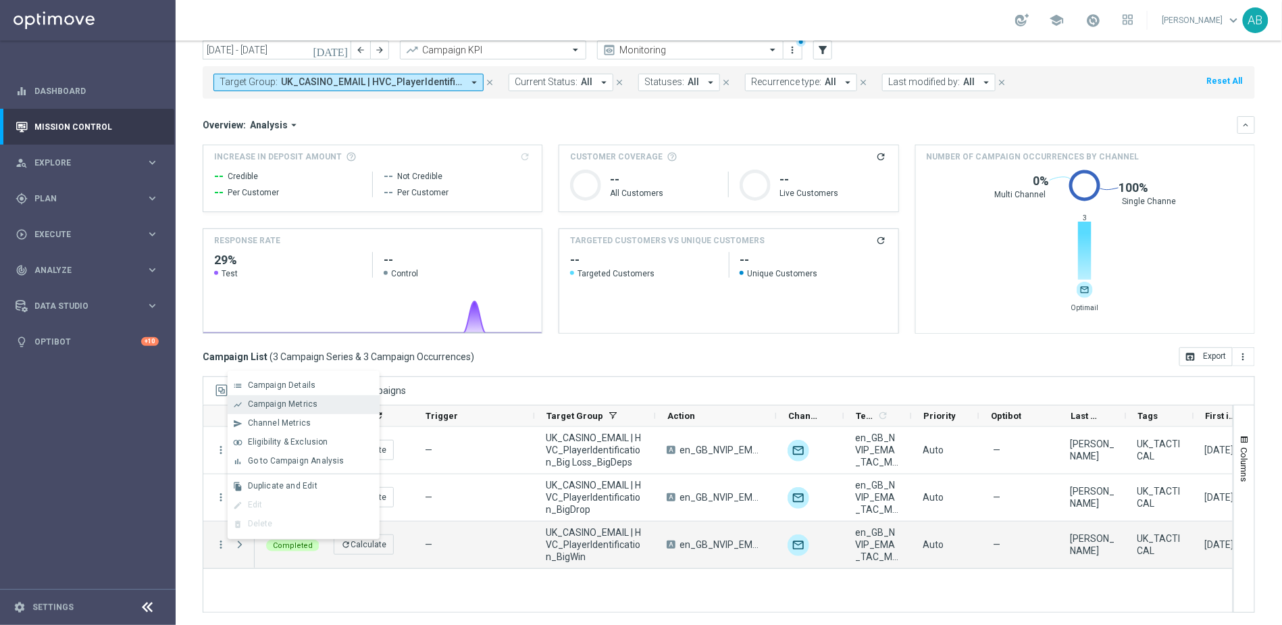
click at [299, 405] on span "Campaign Metrics" at bounding box center [283, 403] width 70 height 9
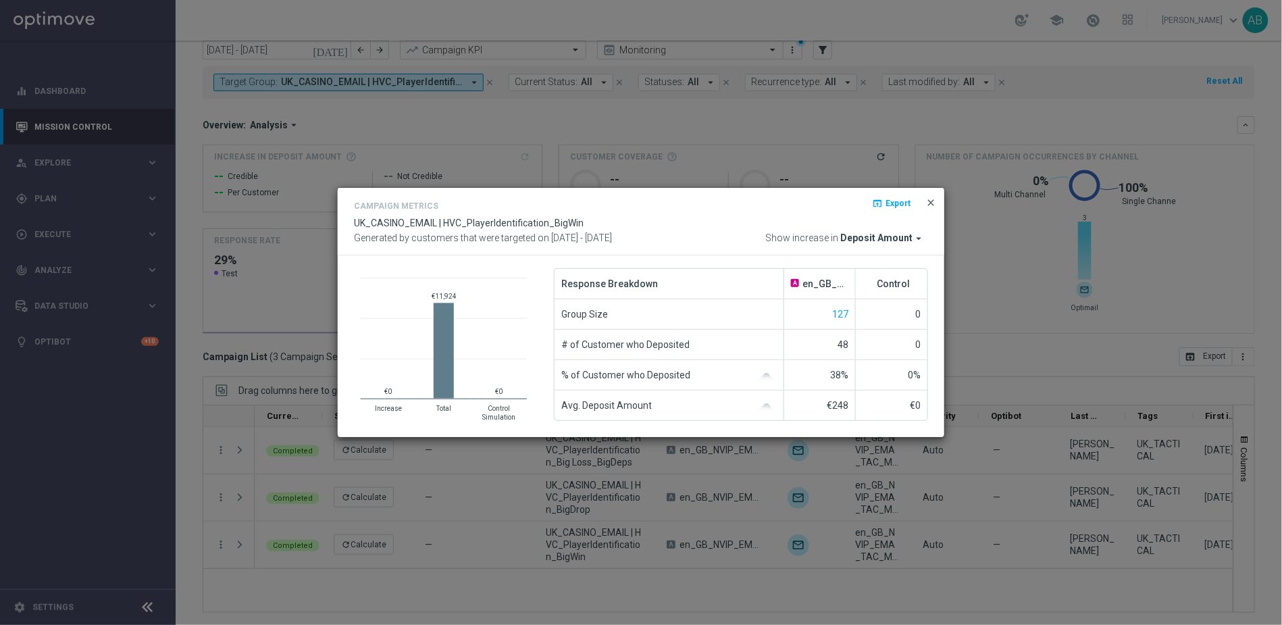
click at [934, 204] on span "close" at bounding box center [930, 202] width 11 height 11
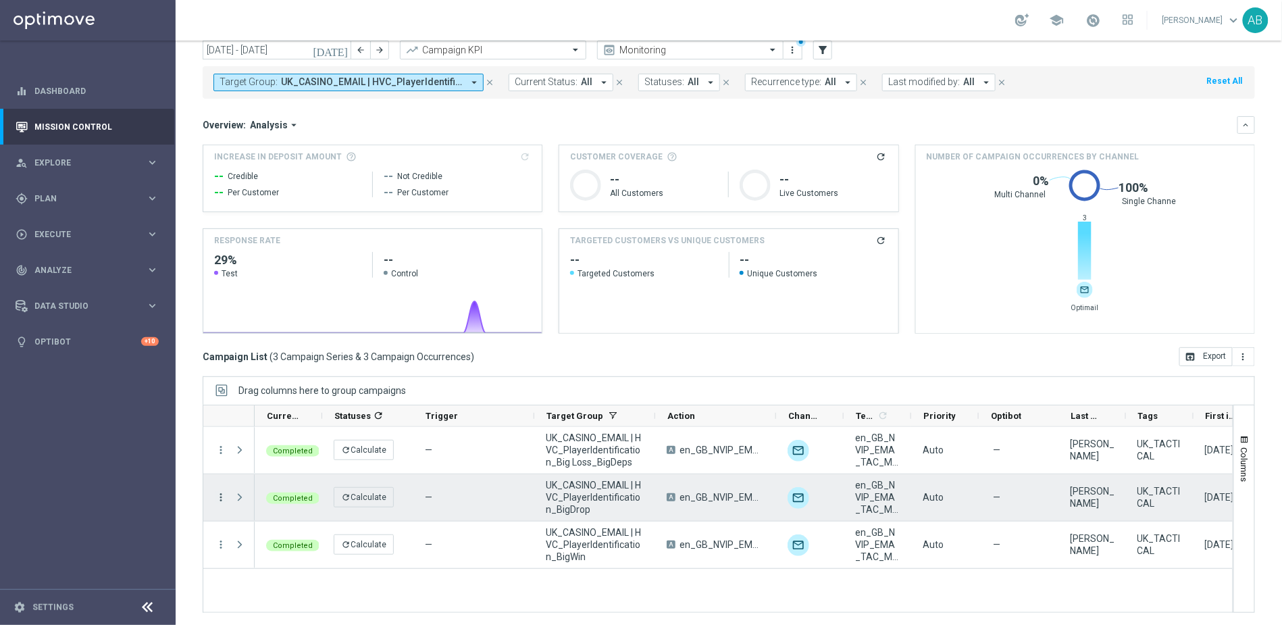
click at [222, 496] on icon "more_vert" at bounding box center [221, 497] width 12 height 12
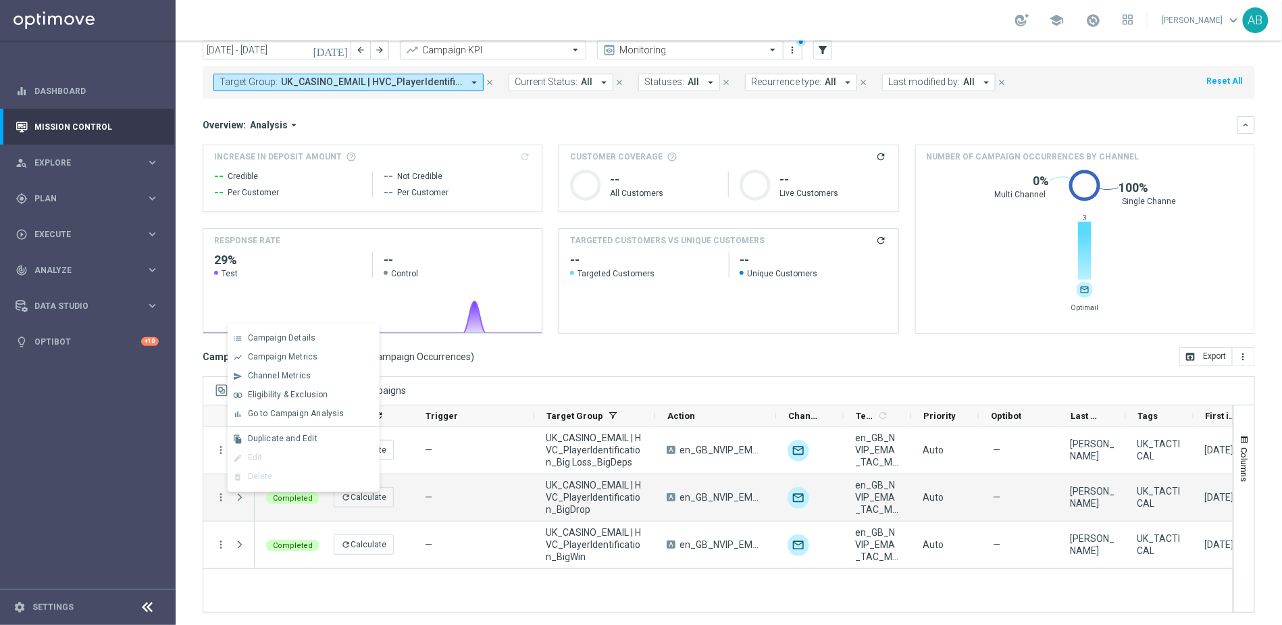
click at [226, 602] on div "more_vert more_vert more_vert Completed refresh Calculate — UK_CASINO_EMAIL | H…" at bounding box center [718, 520] width 1031 height 186
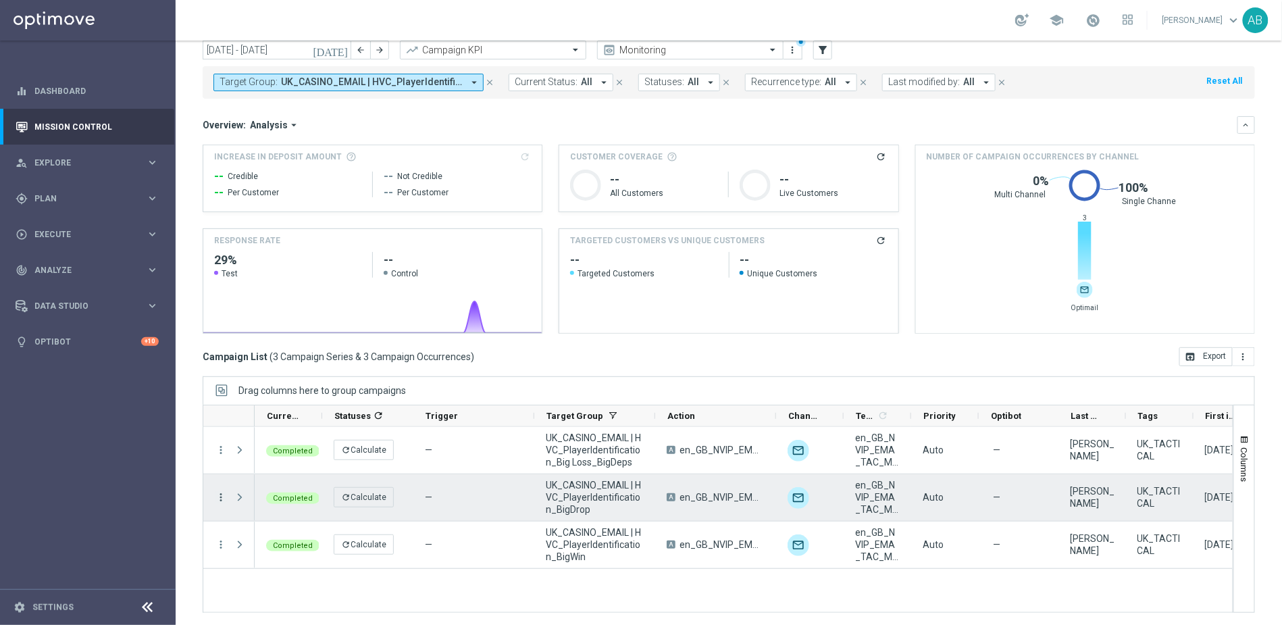
click at [226, 494] on icon "more_vert" at bounding box center [221, 497] width 12 height 12
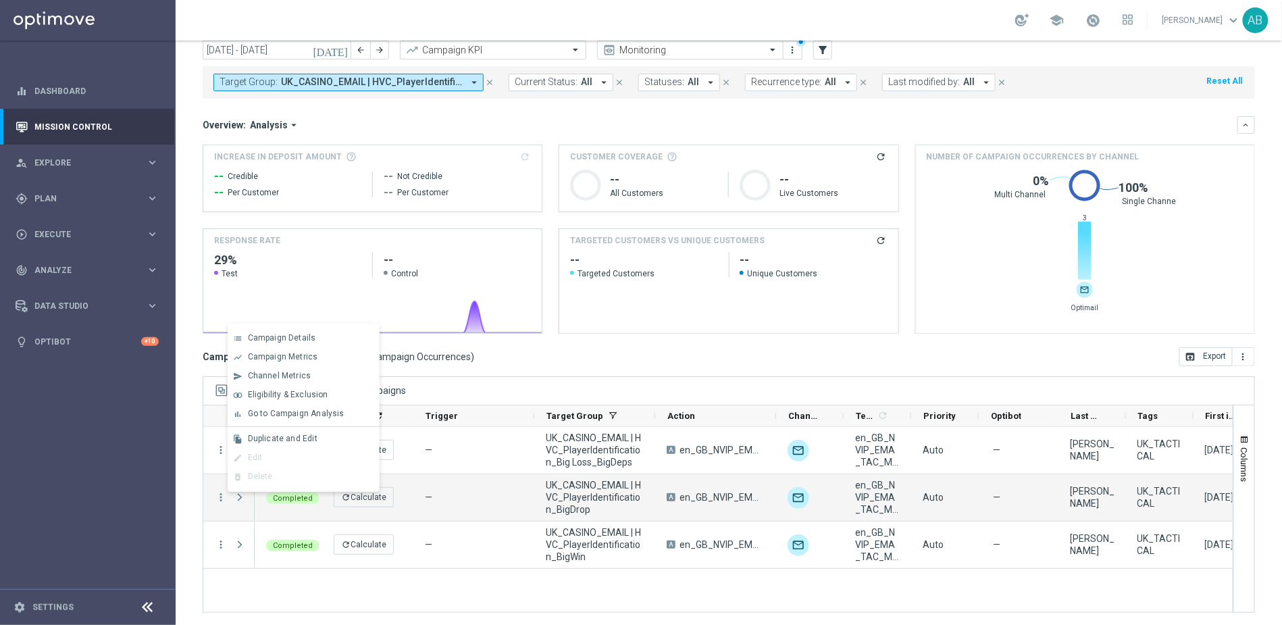
click at [315, 593] on div "Completed refresh Calculate — UK_CASINO_EMAIL | HVC_PlayerIdentification_Big Lo…" at bounding box center [744, 519] width 978 height 185
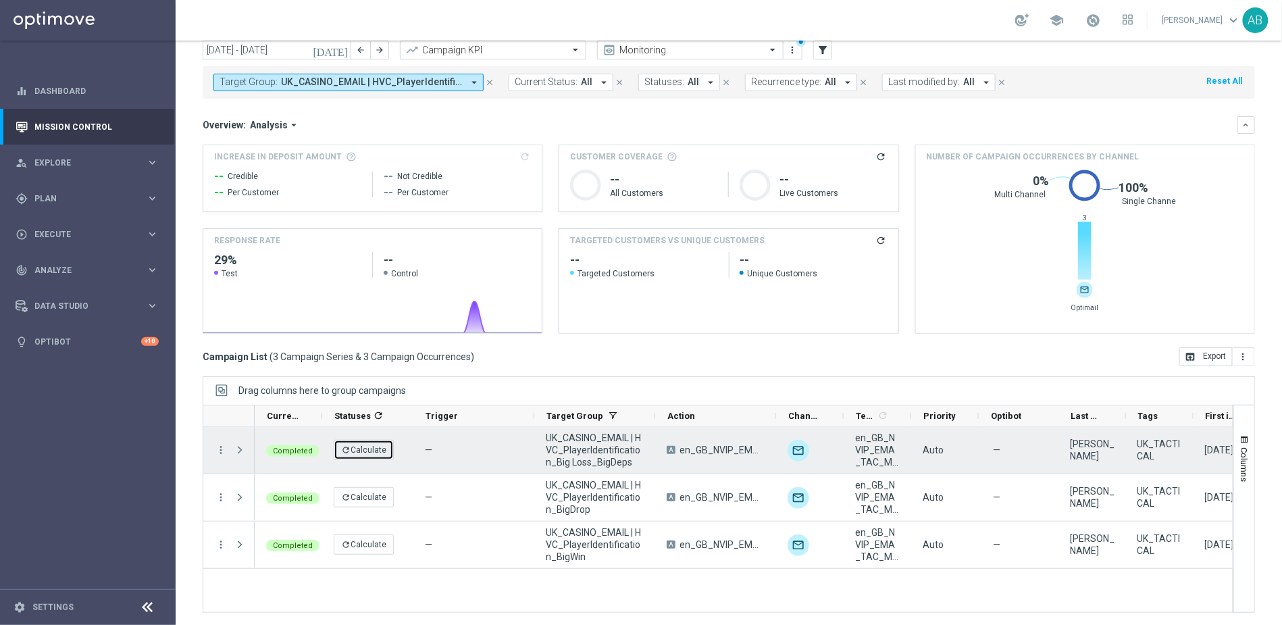
click at [371, 440] on button "refresh Calculate" at bounding box center [364, 450] width 60 height 20
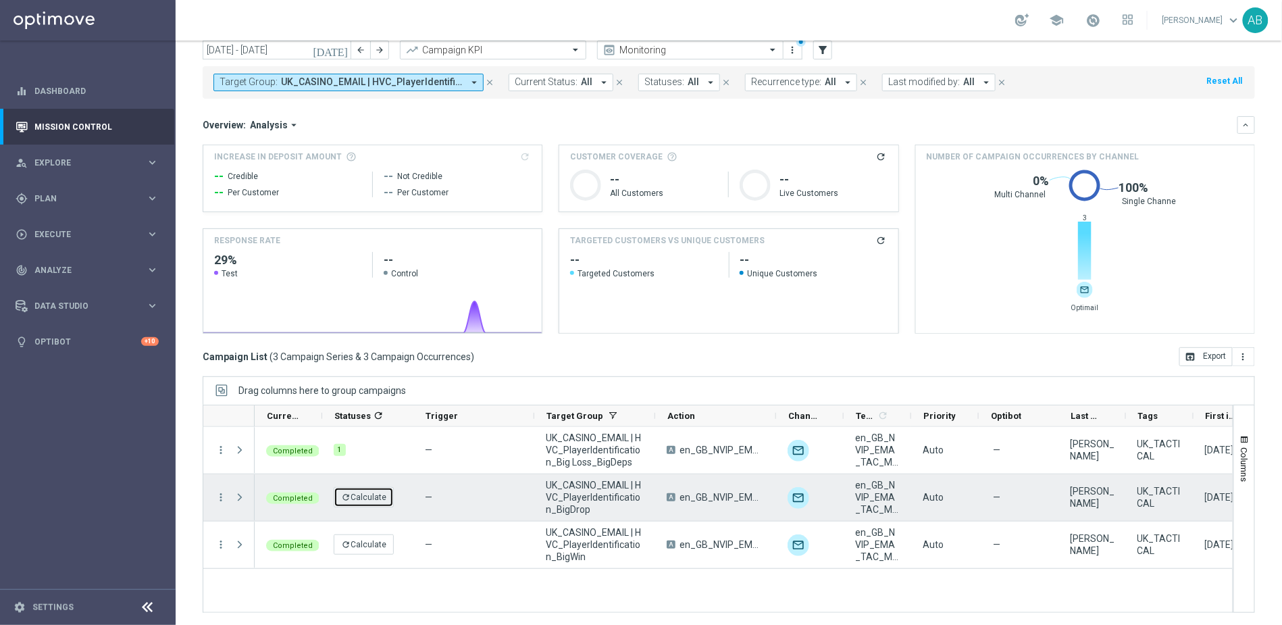
click at [378, 502] on button "refresh Calculate" at bounding box center [364, 497] width 60 height 20
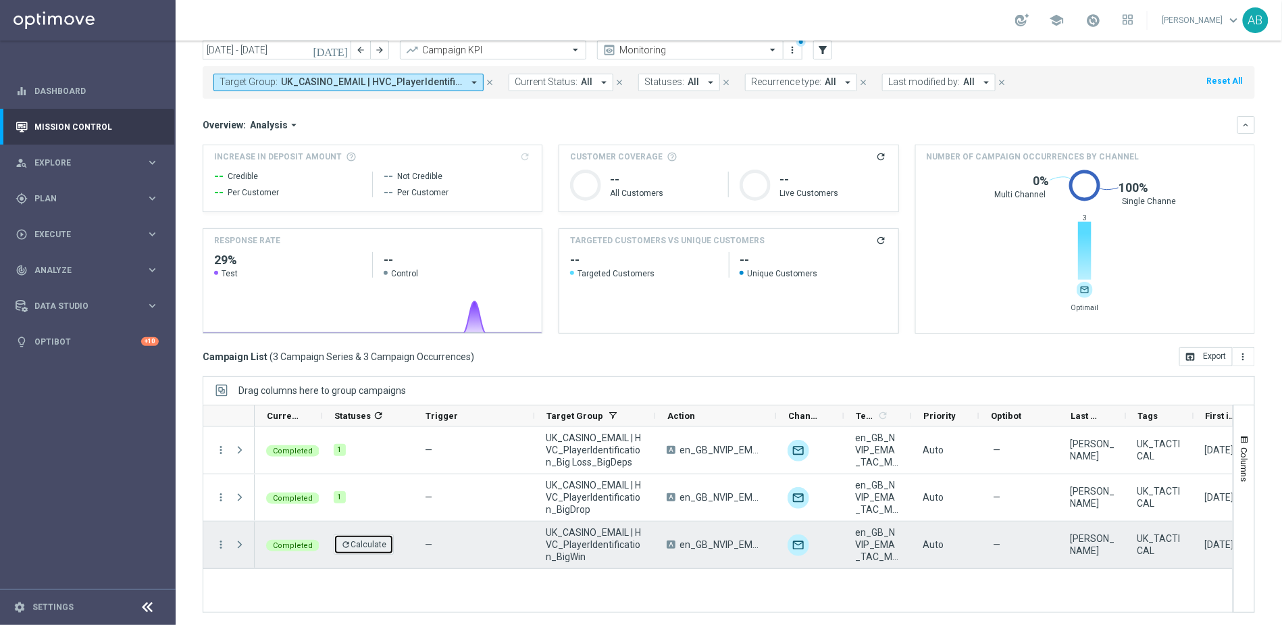
click at [366, 550] on button "refresh Calculate" at bounding box center [364, 544] width 60 height 20
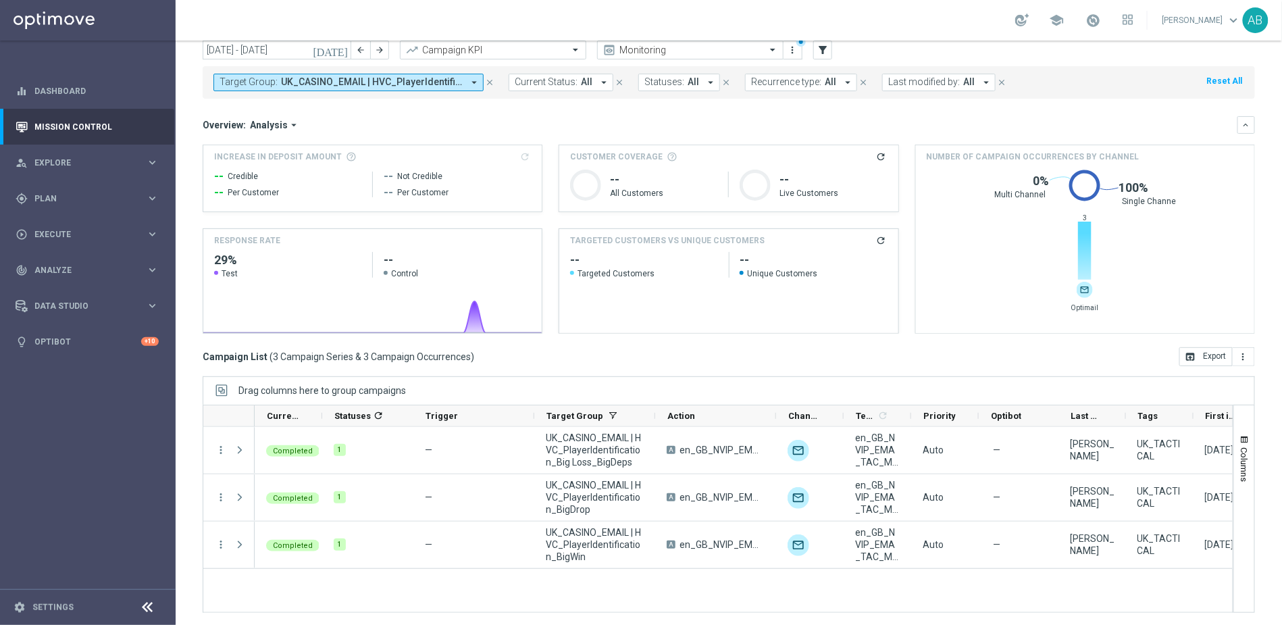
click at [409, 603] on div "Completed 1 — UK_CASINO_EMAIL | HVC_PlayerIdentification_Big Loss_BigDeps A en_…" at bounding box center [744, 519] width 978 height 185
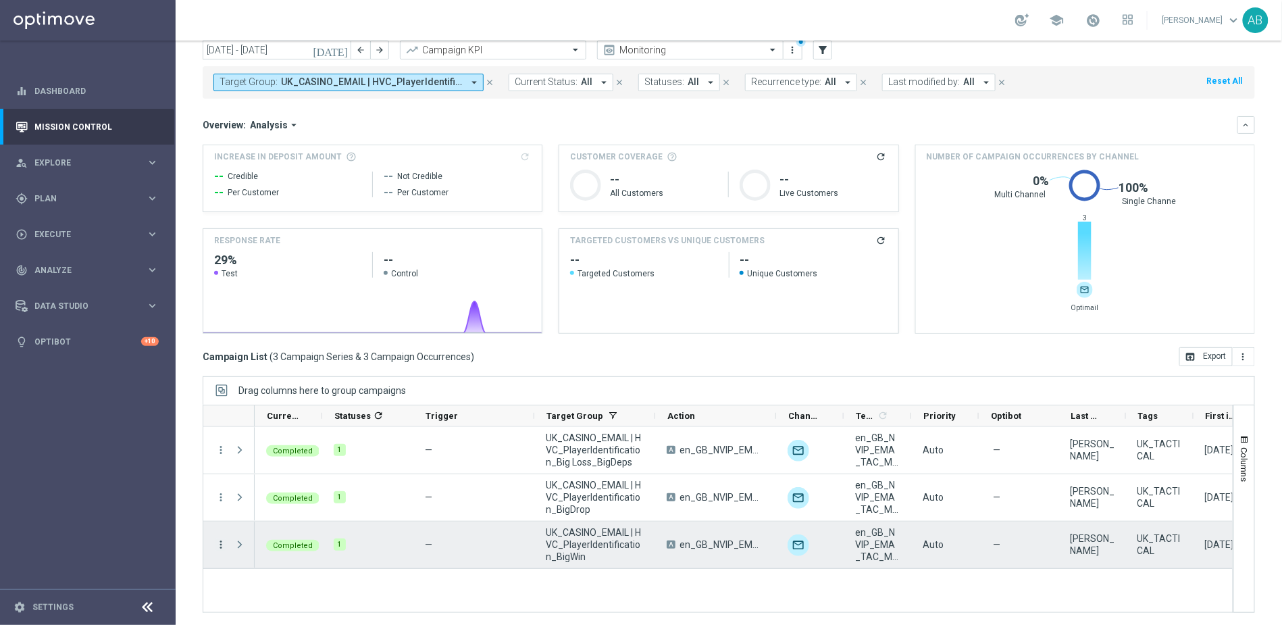
click at [223, 546] on icon "more_vert" at bounding box center [221, 544] width 12 height 12
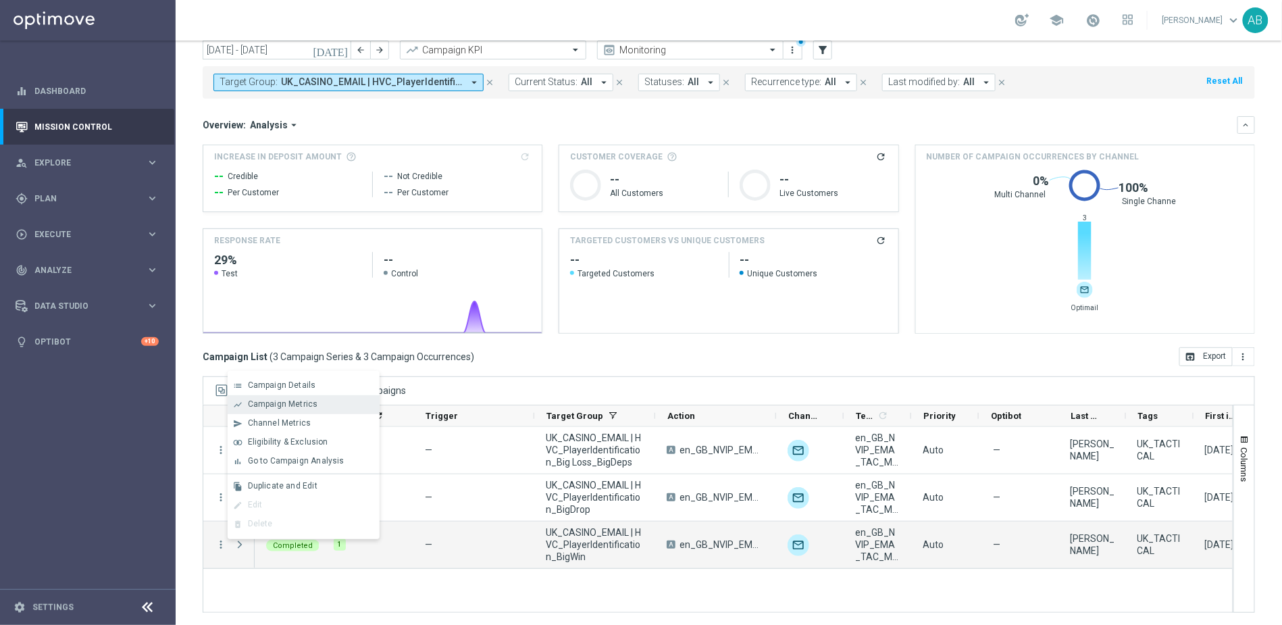
click at [303, 405] on span "Campaign Metrics" at bounding box center [283, 403] width 70 height 9
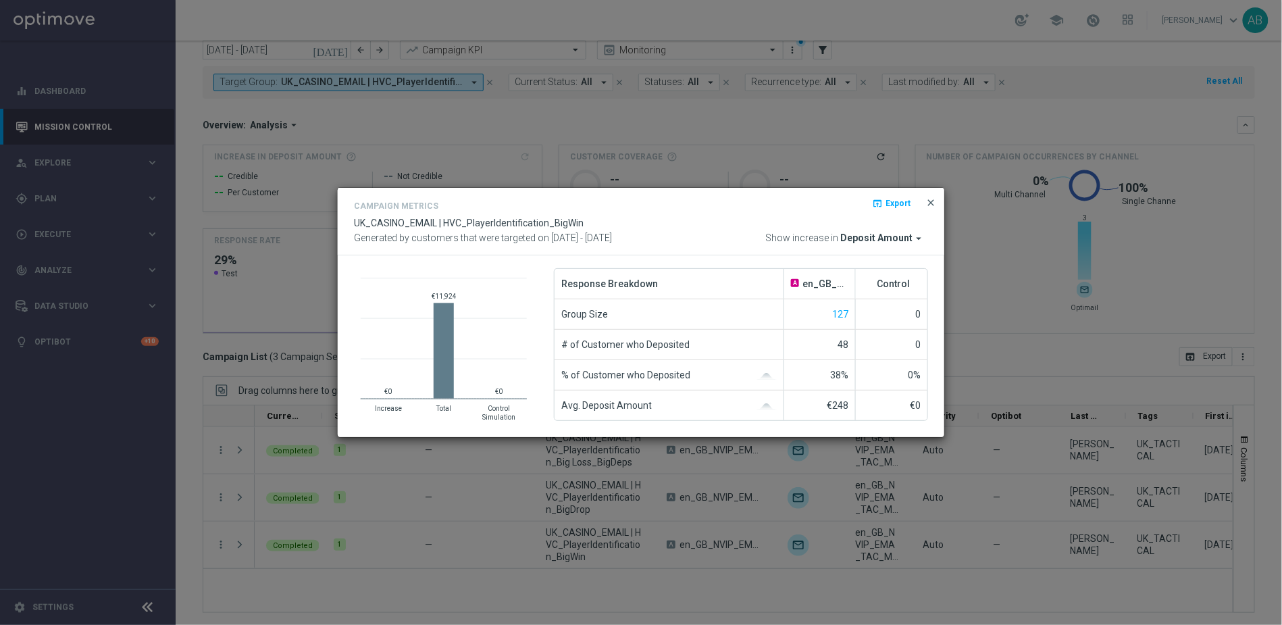
click at [928, 201] on span "close" at bounding box center [930, 202] width 11 height 11
